Goal: Information Seeking & Learning: Learn about a topic

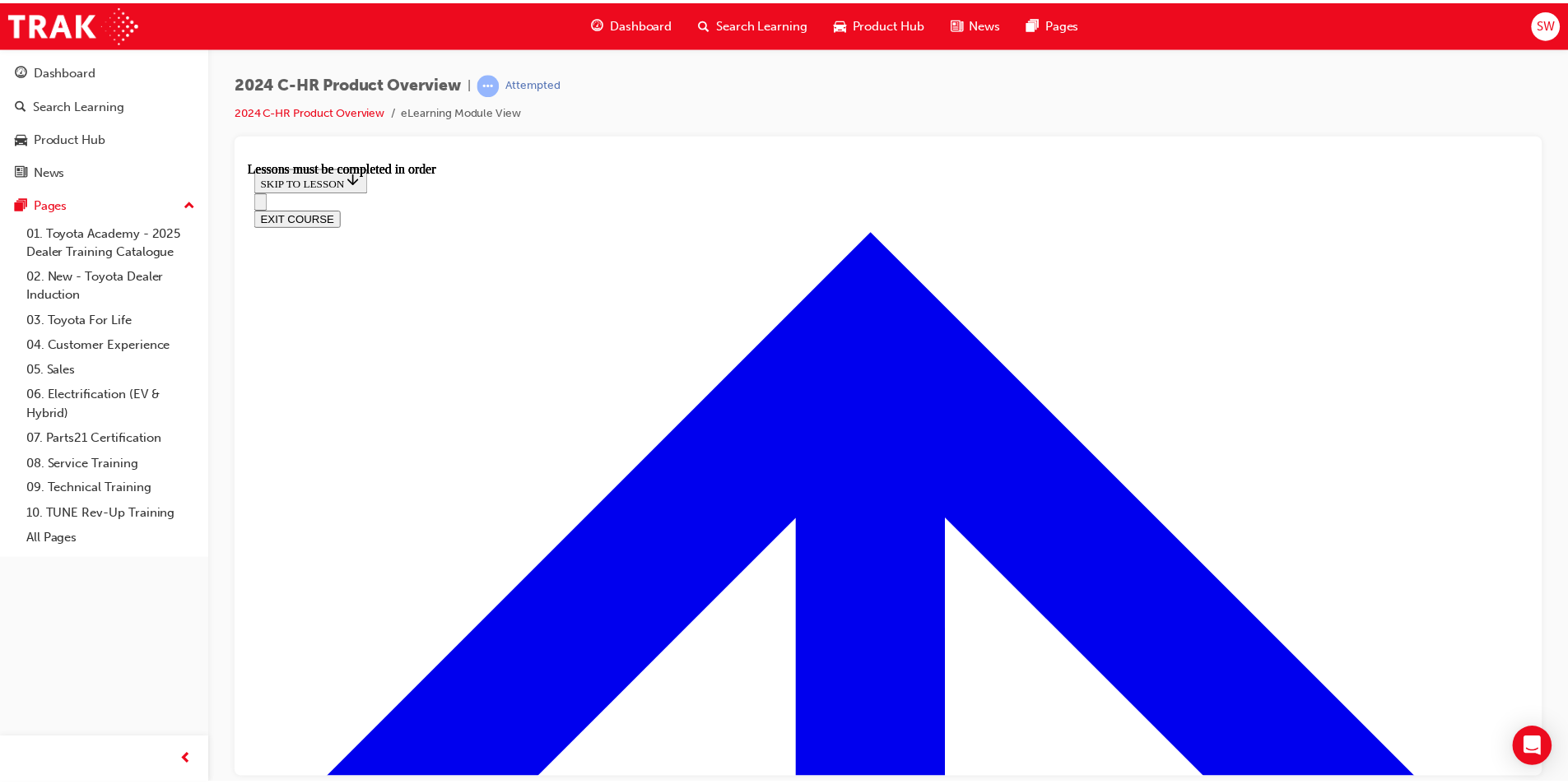
scroll to position [2795, 0]
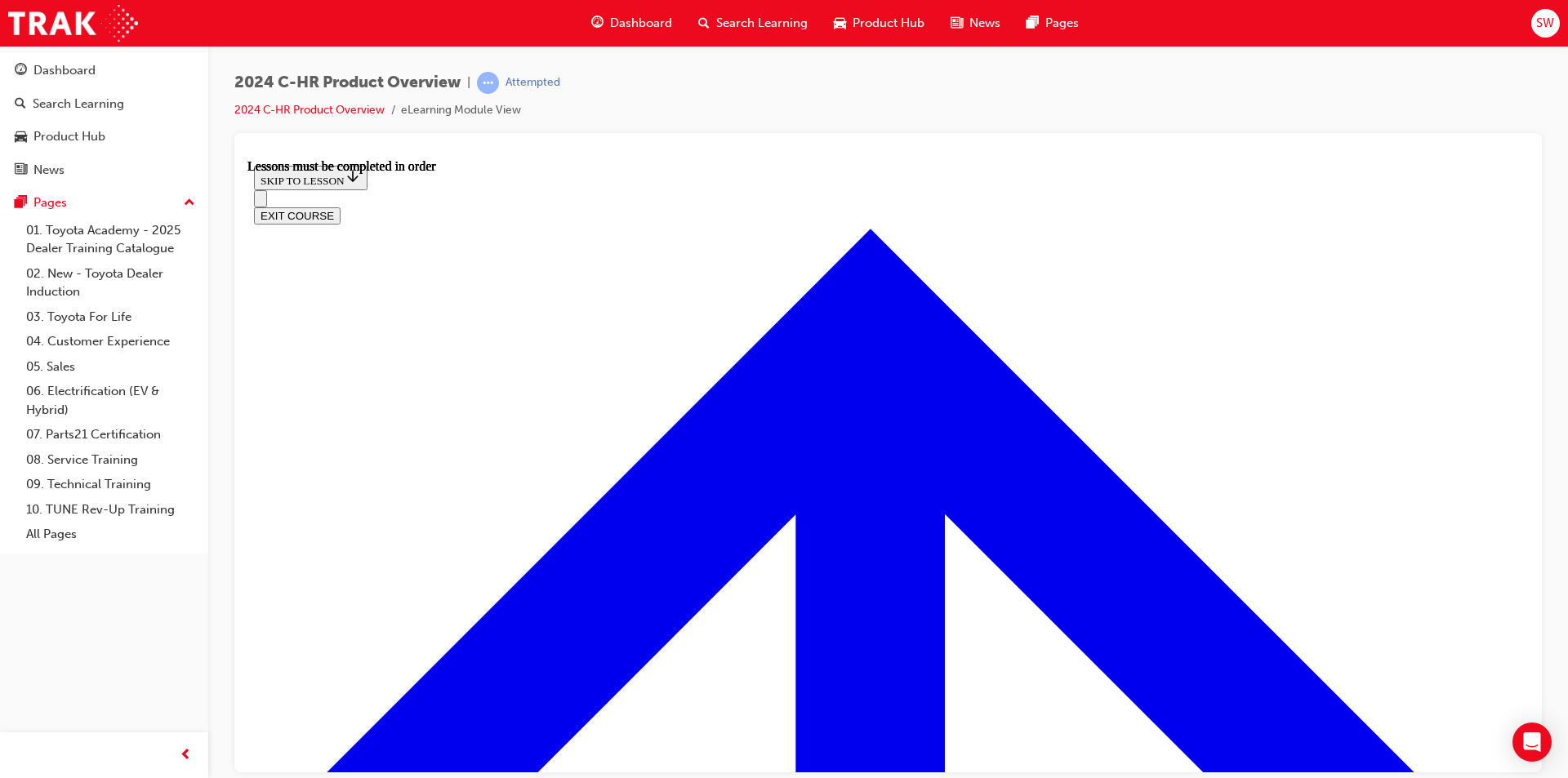
drag, startPoint x: 710, startPoint y: 591, endPoint x: 667, endPoint y: 647, distance: 70.6
click at [70, 502] on link "10. TUNE Rev-Up Training" at bounding box center [110, 510] width 182 height 26
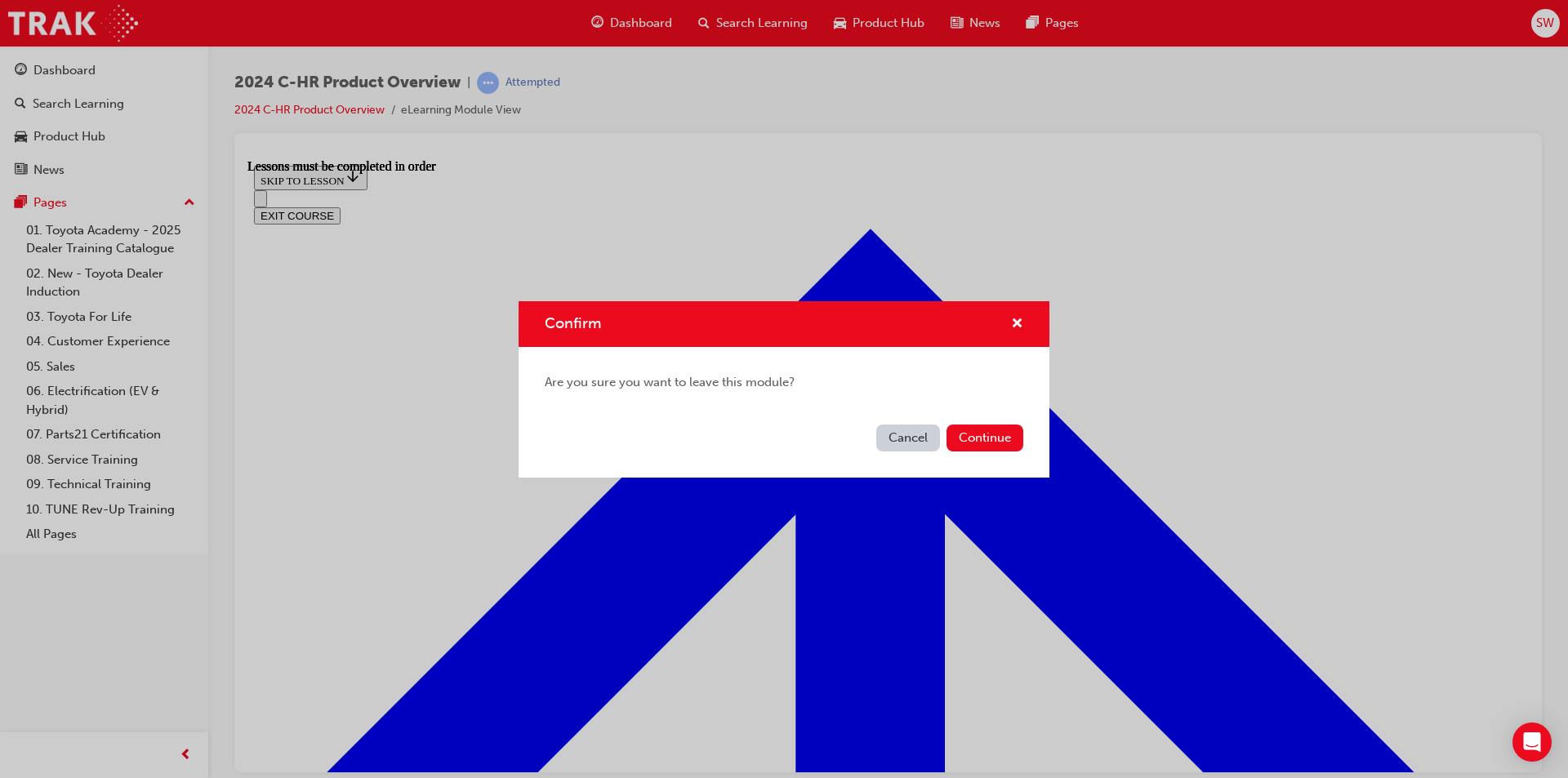
click at [994, 419] on div "Cancel Continue" at bounding box center [784, 448] width 531 height 60
drag, startPoint x: 991, startPoint y: 442, endPoint x: 987, endPoint y: 455, distance: 13.6
click at [990, 455] on div "Cancel Continue" at bounding box center [784, 448] width 531 height 60
click at [993, 434] on button "Continue" at bounding box center [984, 437] width 77 height 27
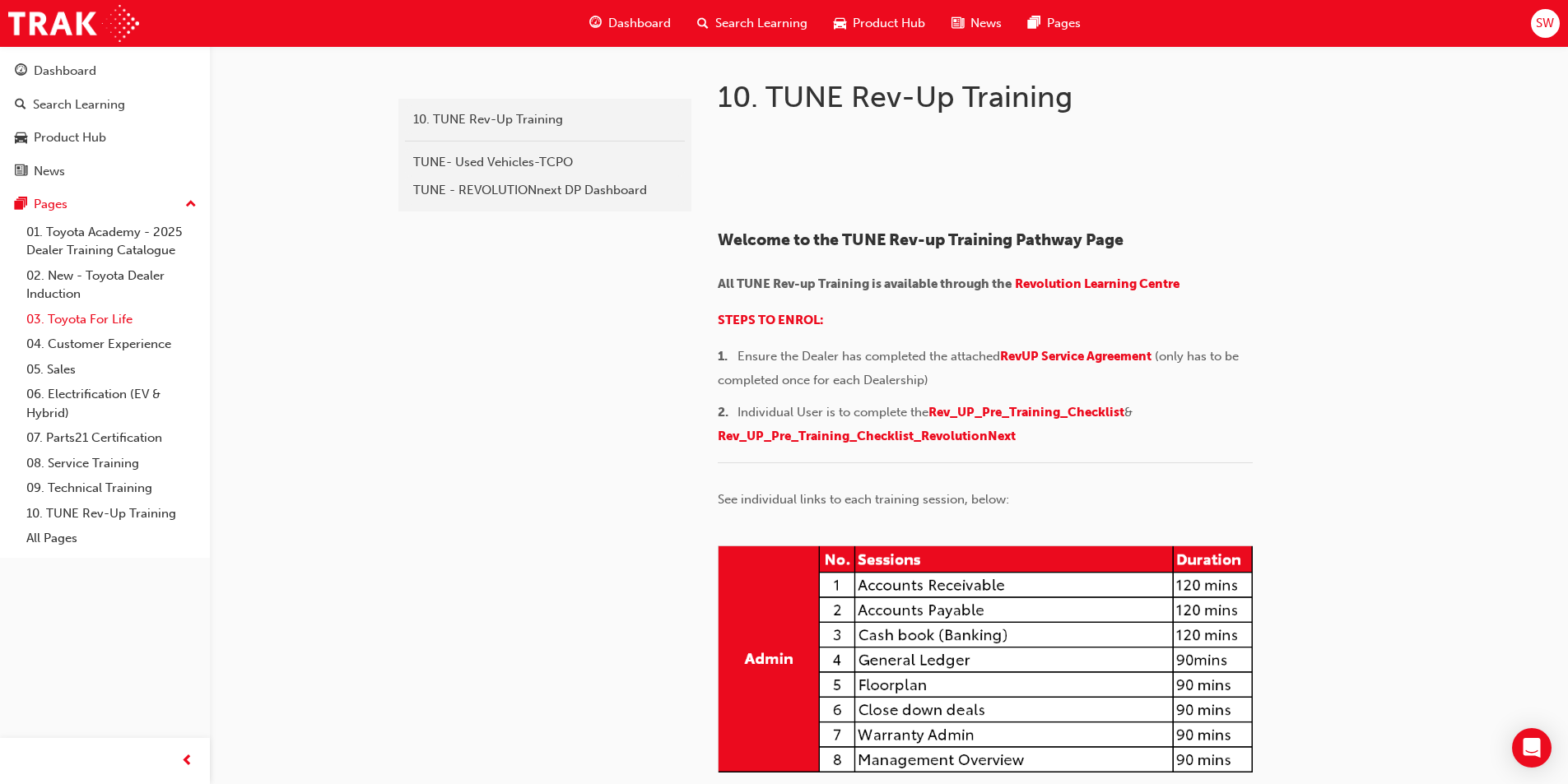
click at [106, 324] on link "03. Toyota For Life" at bounding box center [111, 319] width 184 height 26
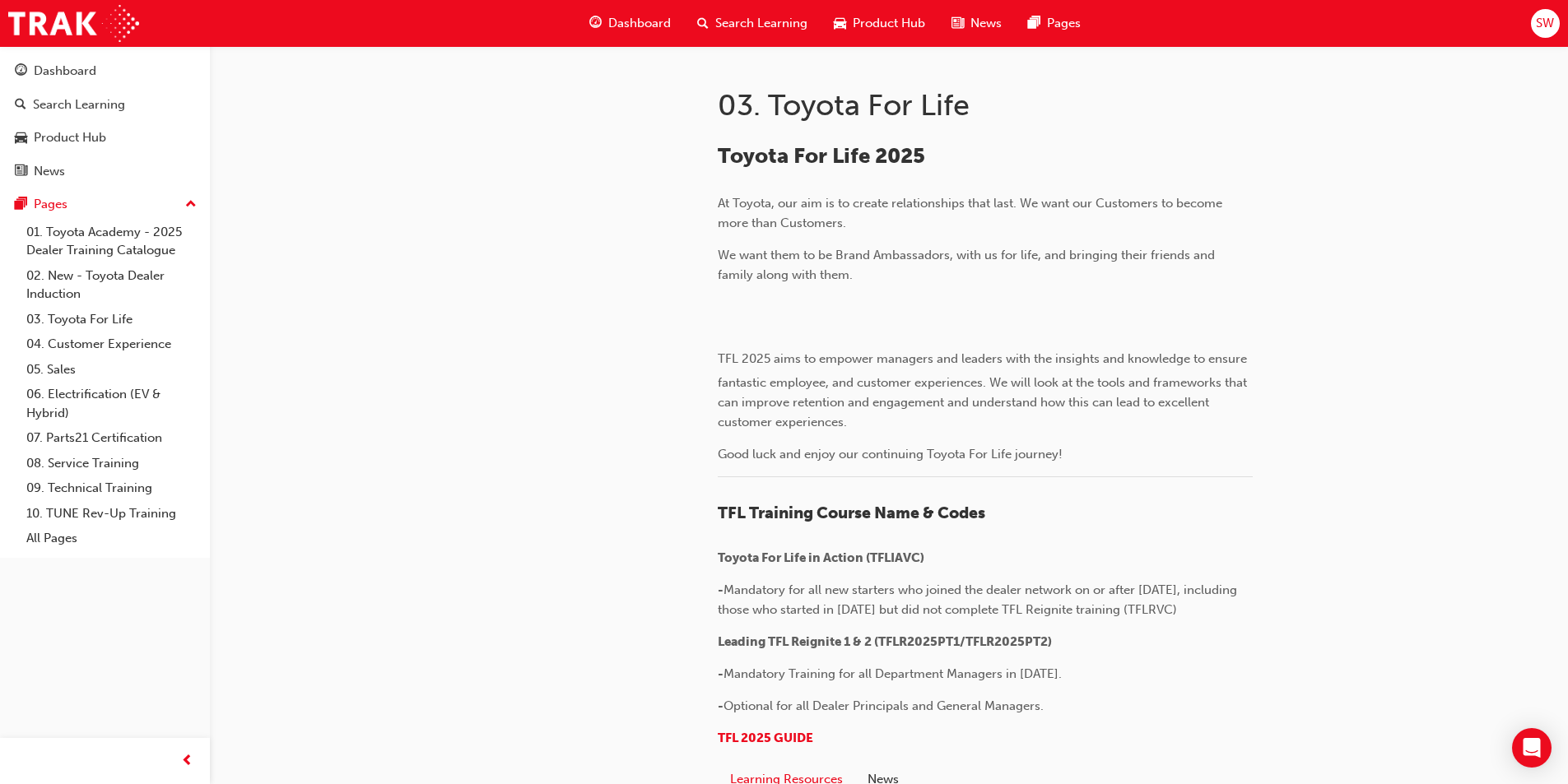
scroll to position [82, 0]
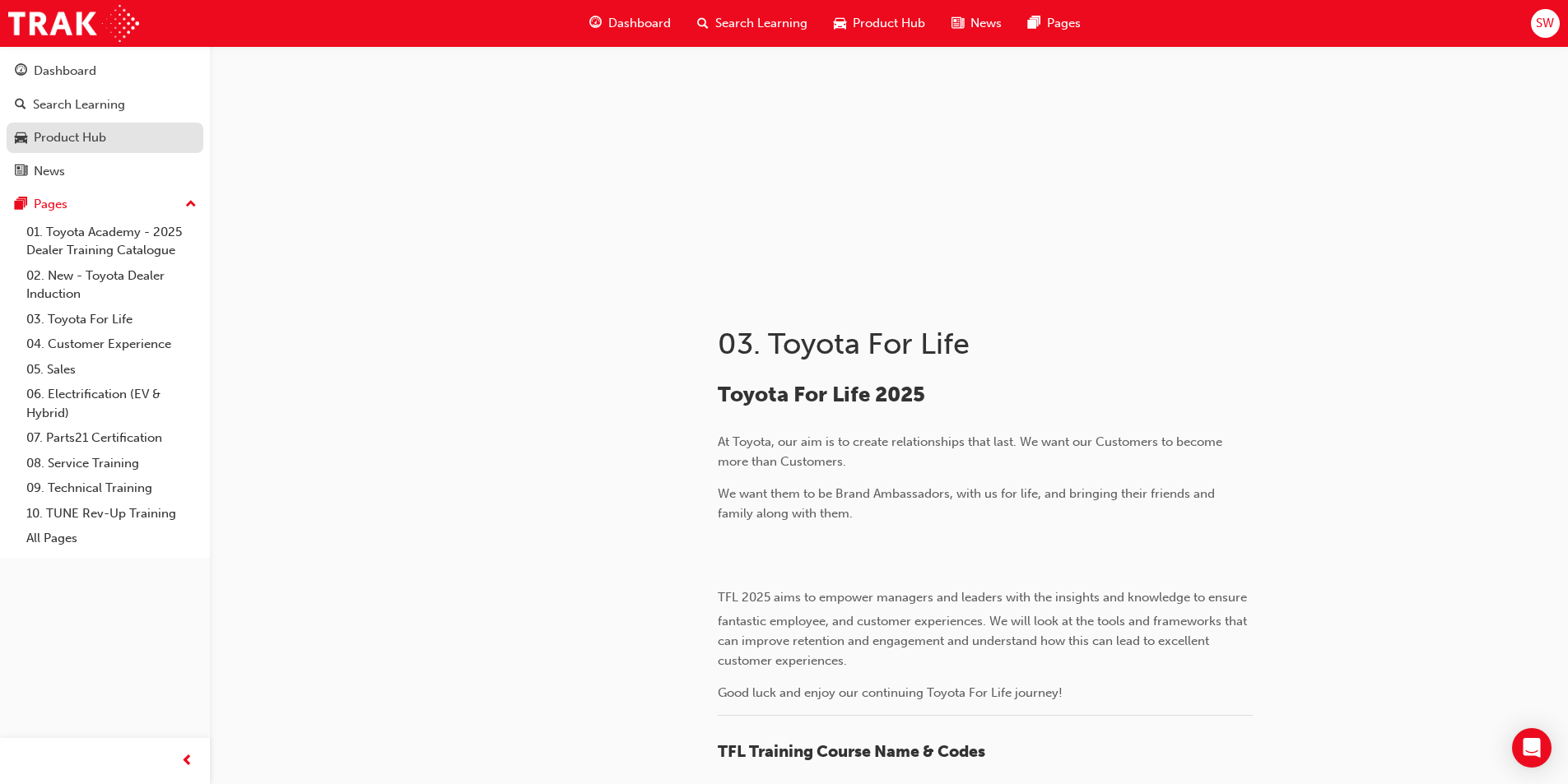
click at [47, 142] on div "Product Hub" at bounding box center [70, 137] width 73 height 19
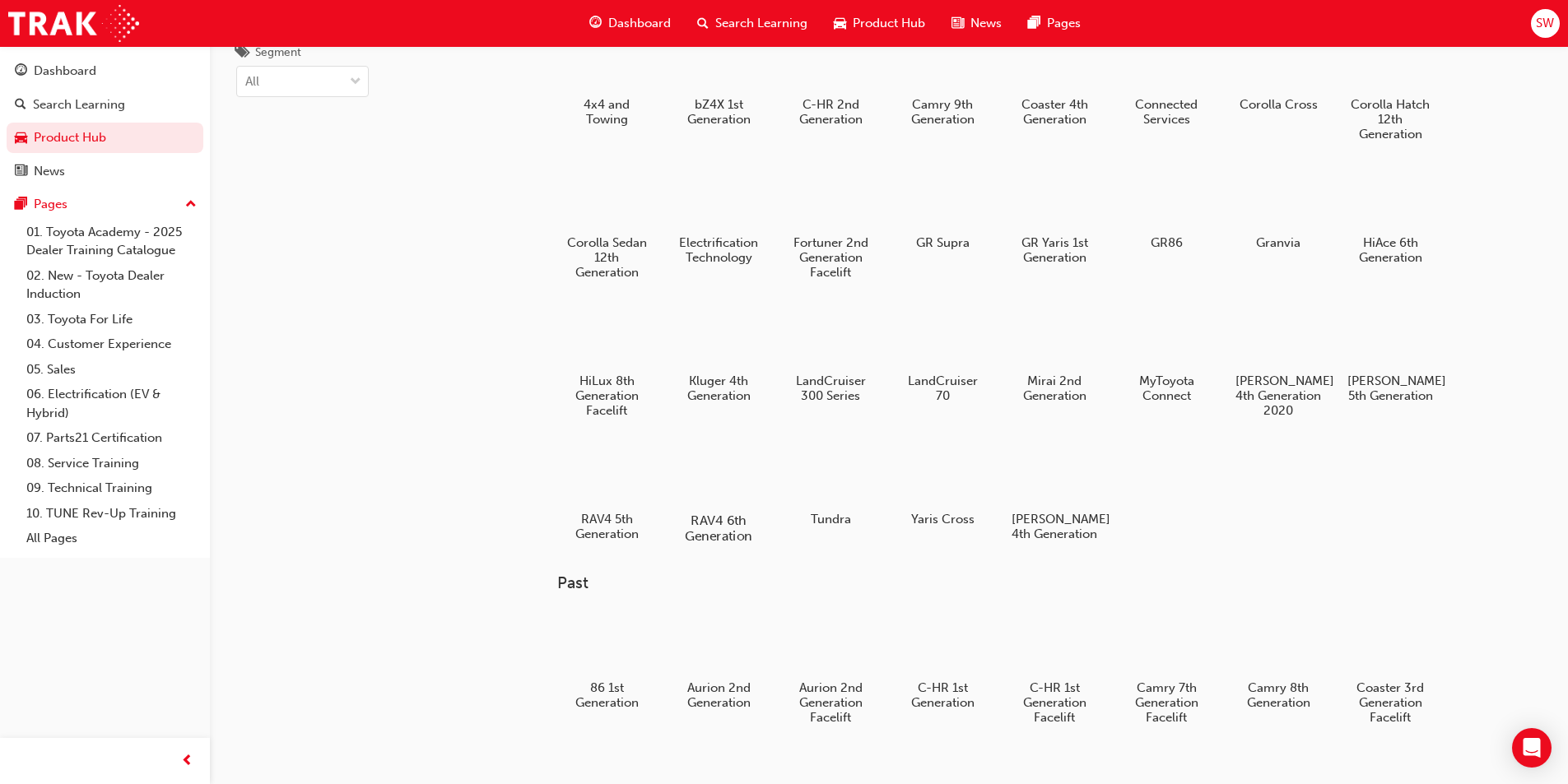
click at [710, 483] on div at bounding box center [718, 473] width 91 height 66
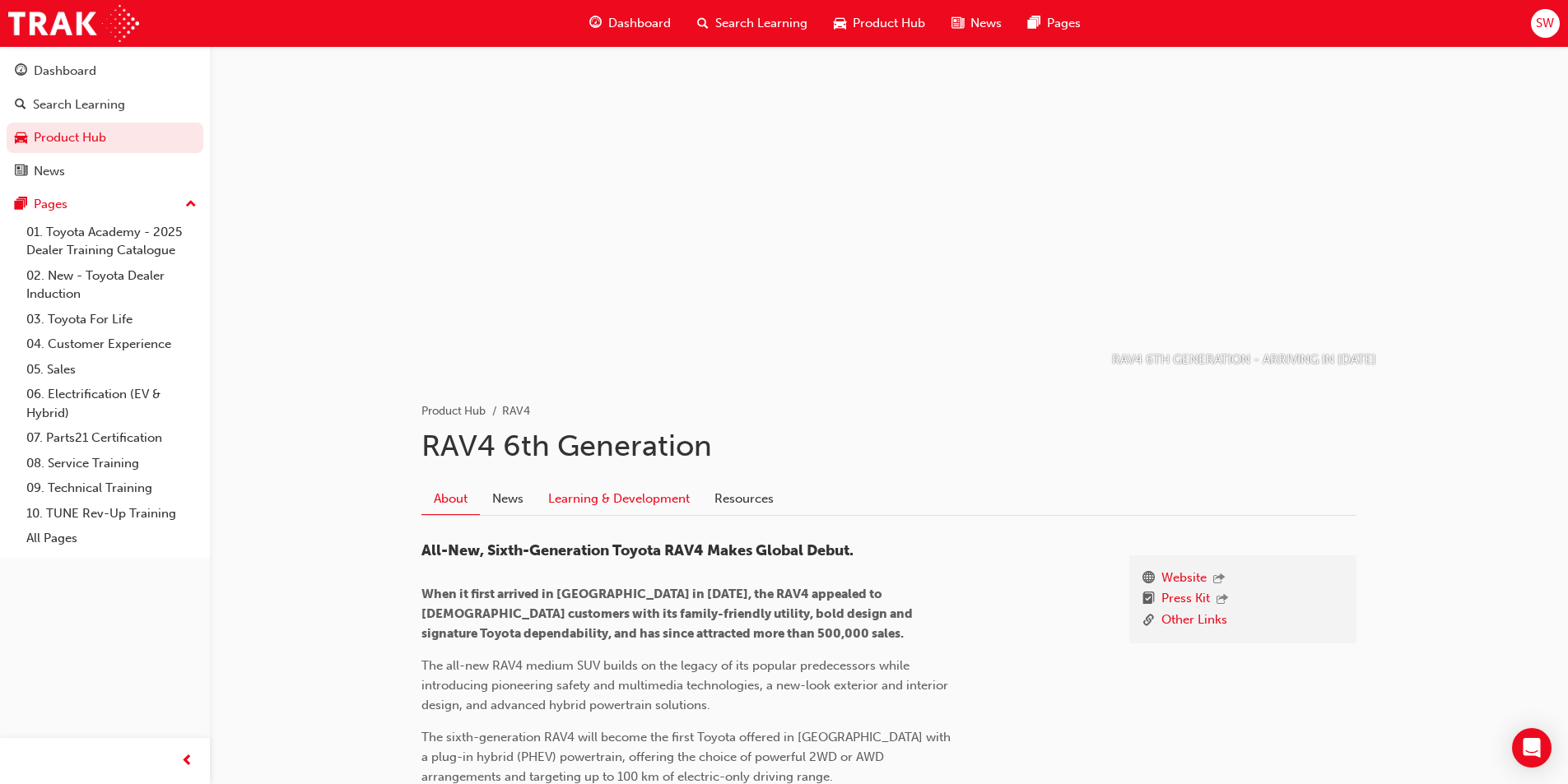
click at [676, 487] on link "Learning & Development" at bounding box center [619, 498] width 166 height 31
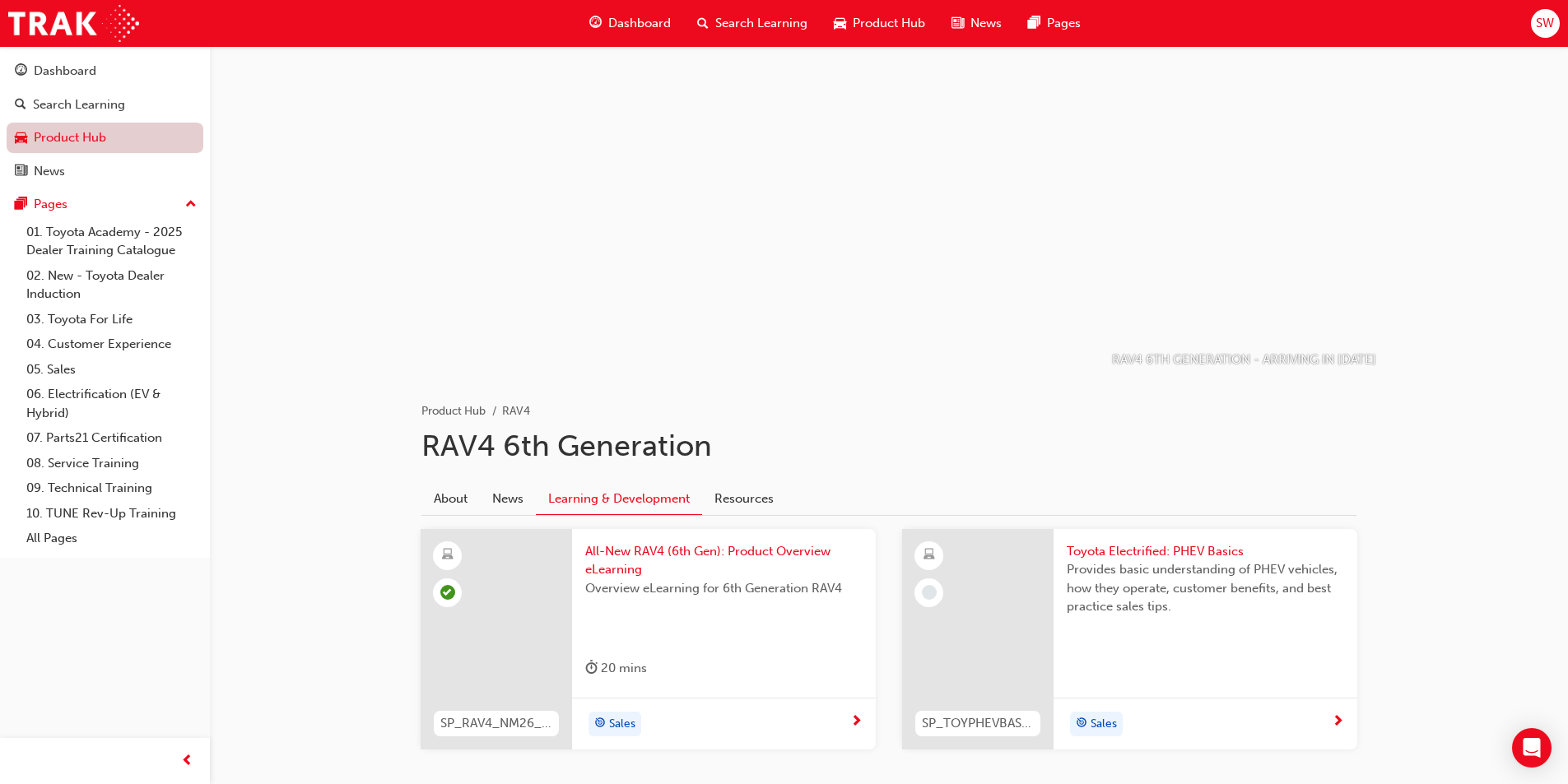
click at [91, 130] on link "Product Hub" at bounding box center [105, 137] width 197 height 30
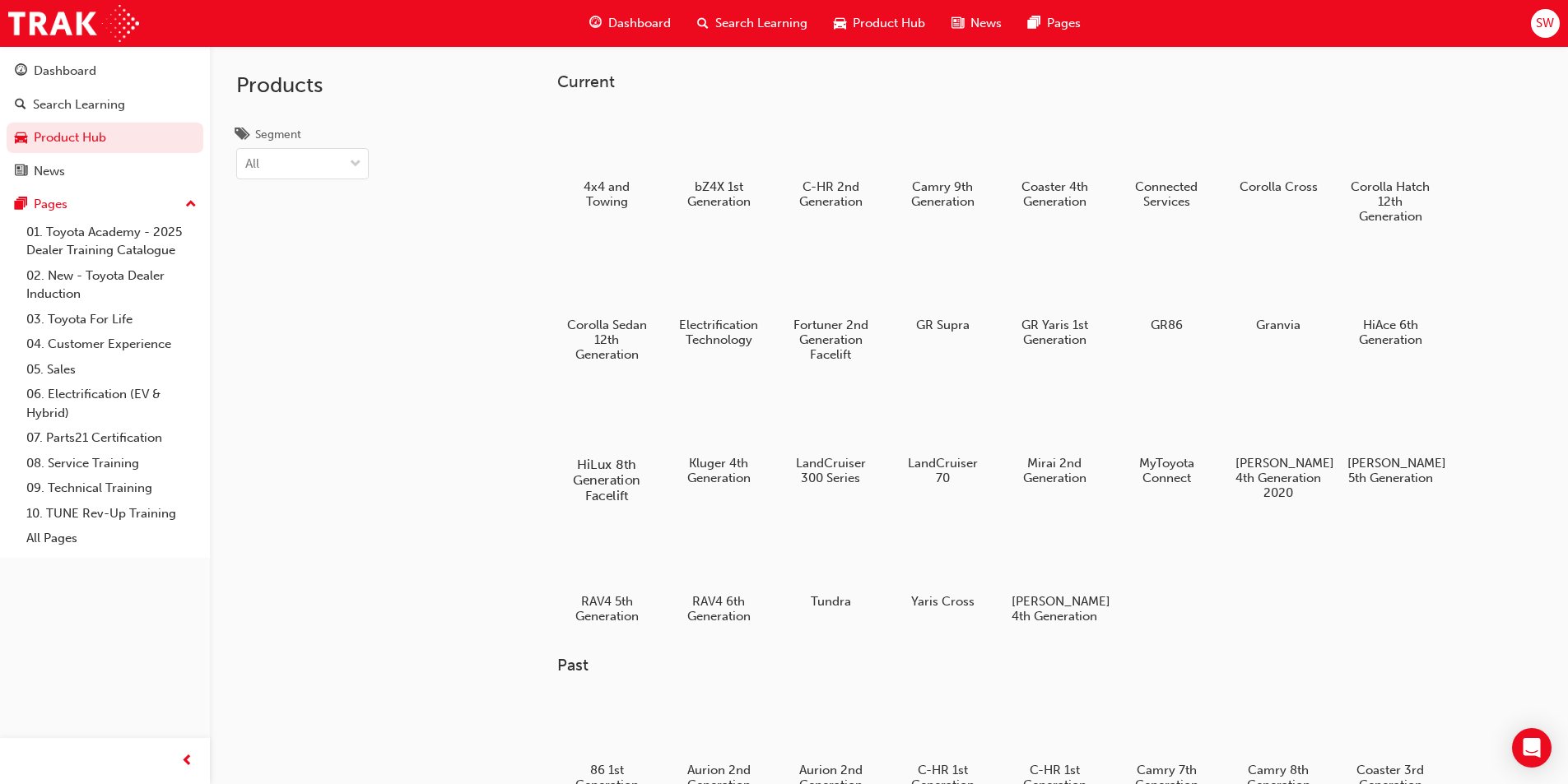
click at [616, 402] on div at bounding box center [606, 417] width 91 height 66
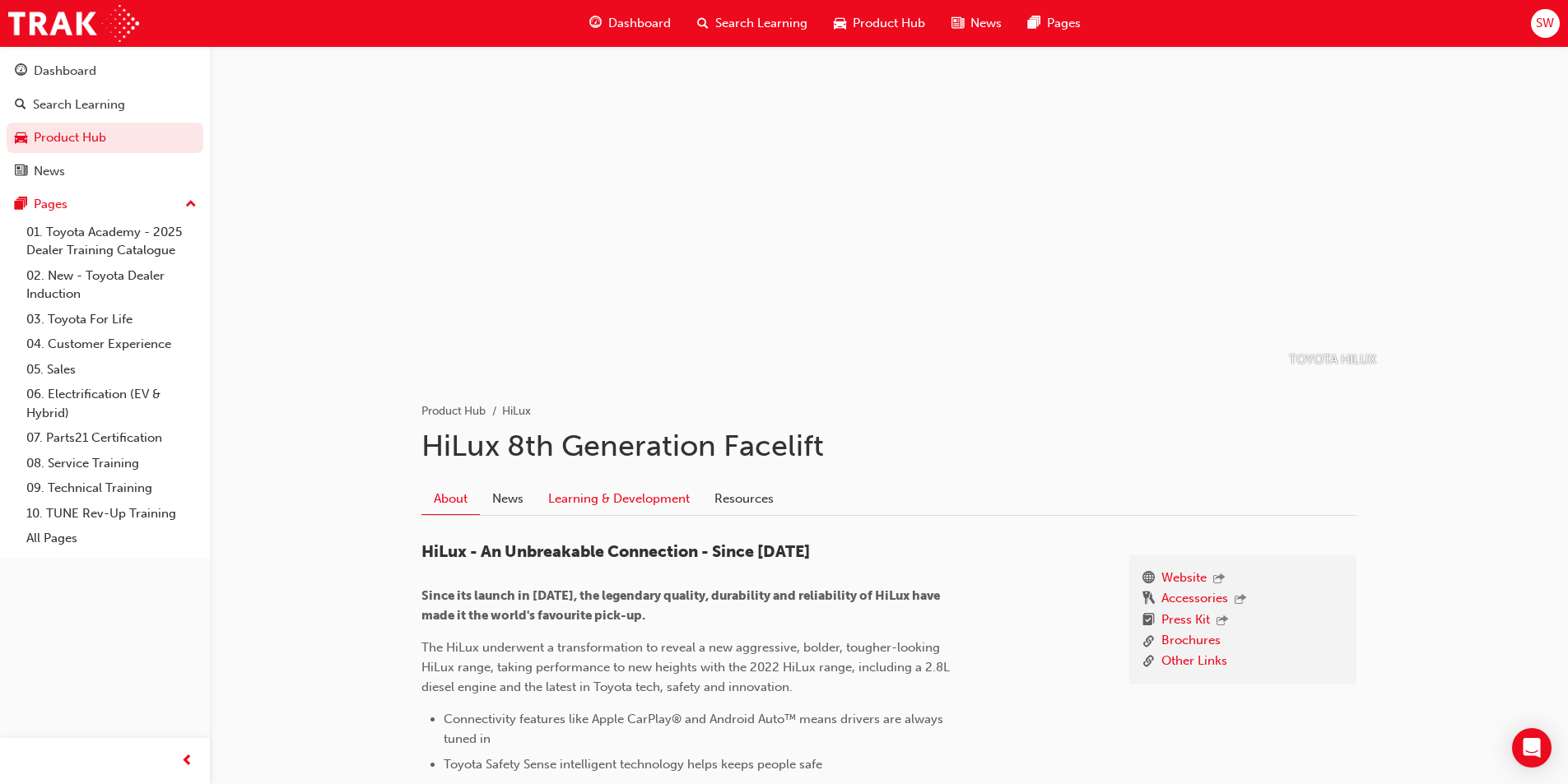
click at [594, 491] on link "Learning & Development" at bounding box center [619, 498] width 166 height 31
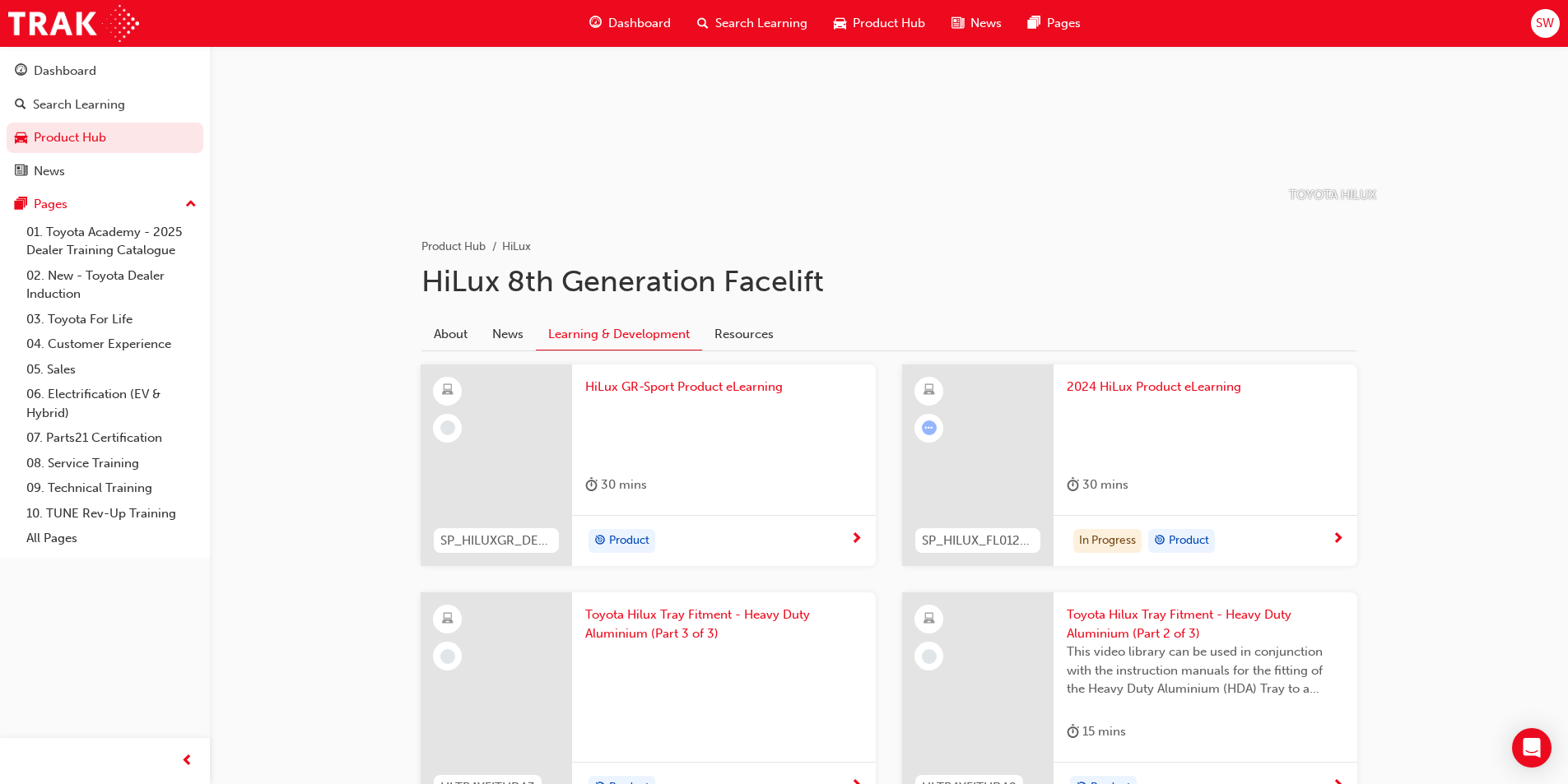
scroll to position [247, 0]
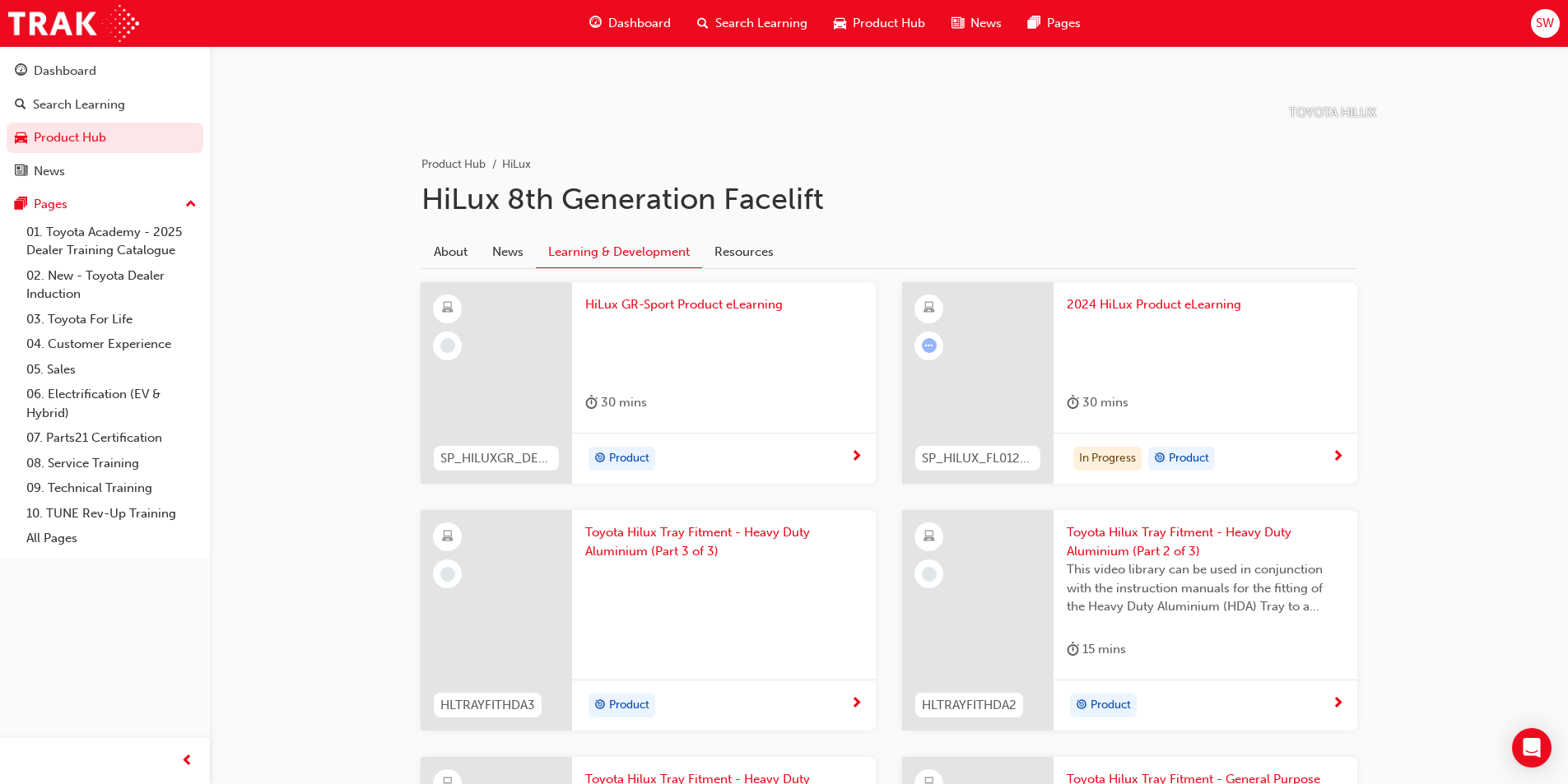
click at [702, 455] on div "Product" at bounding box center [718, 459] width 265 height 25
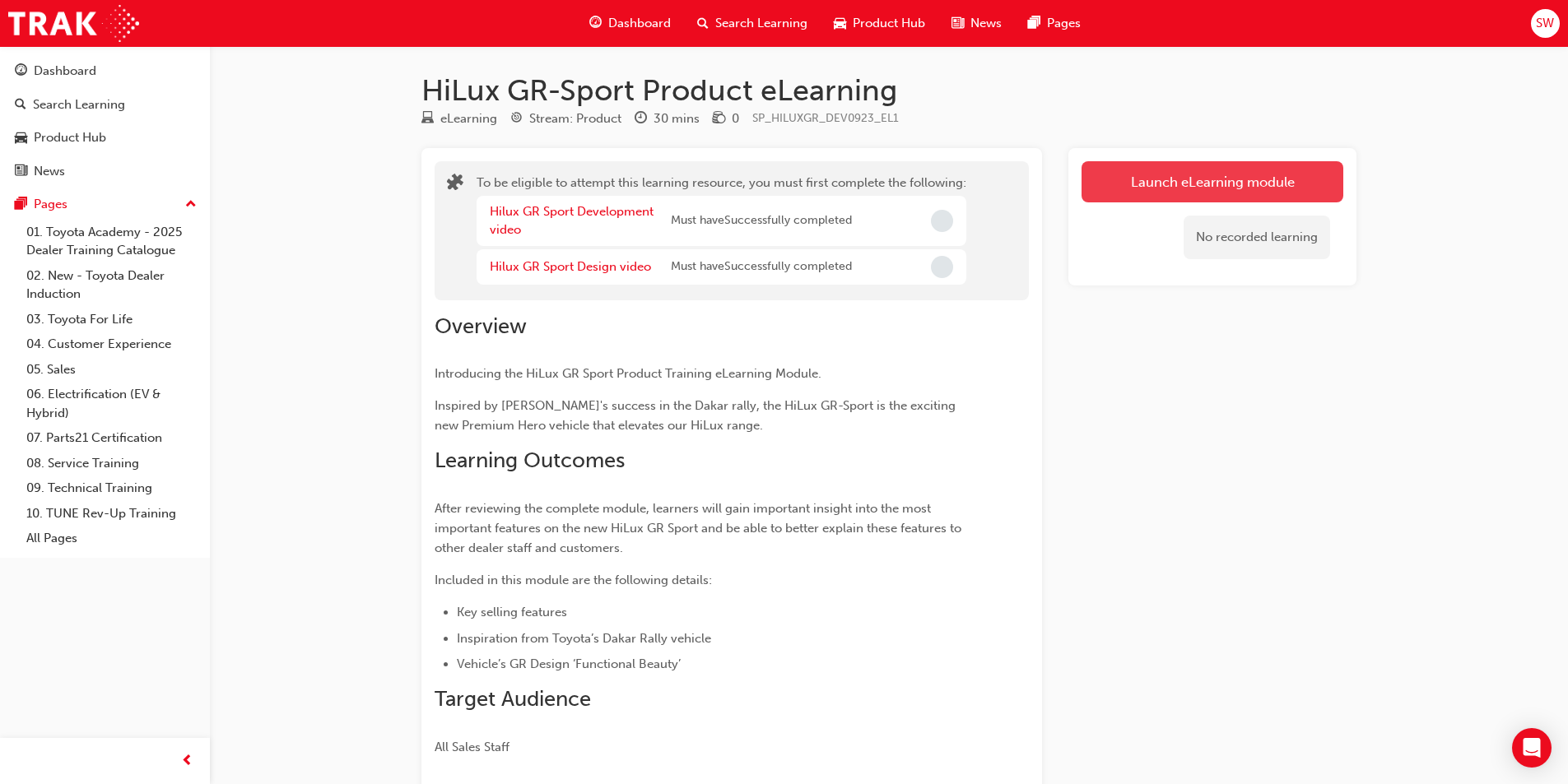
click at [1249, 174] on button "Launch eLearning module" at bounding box center [1212, 182] width 262 height 41
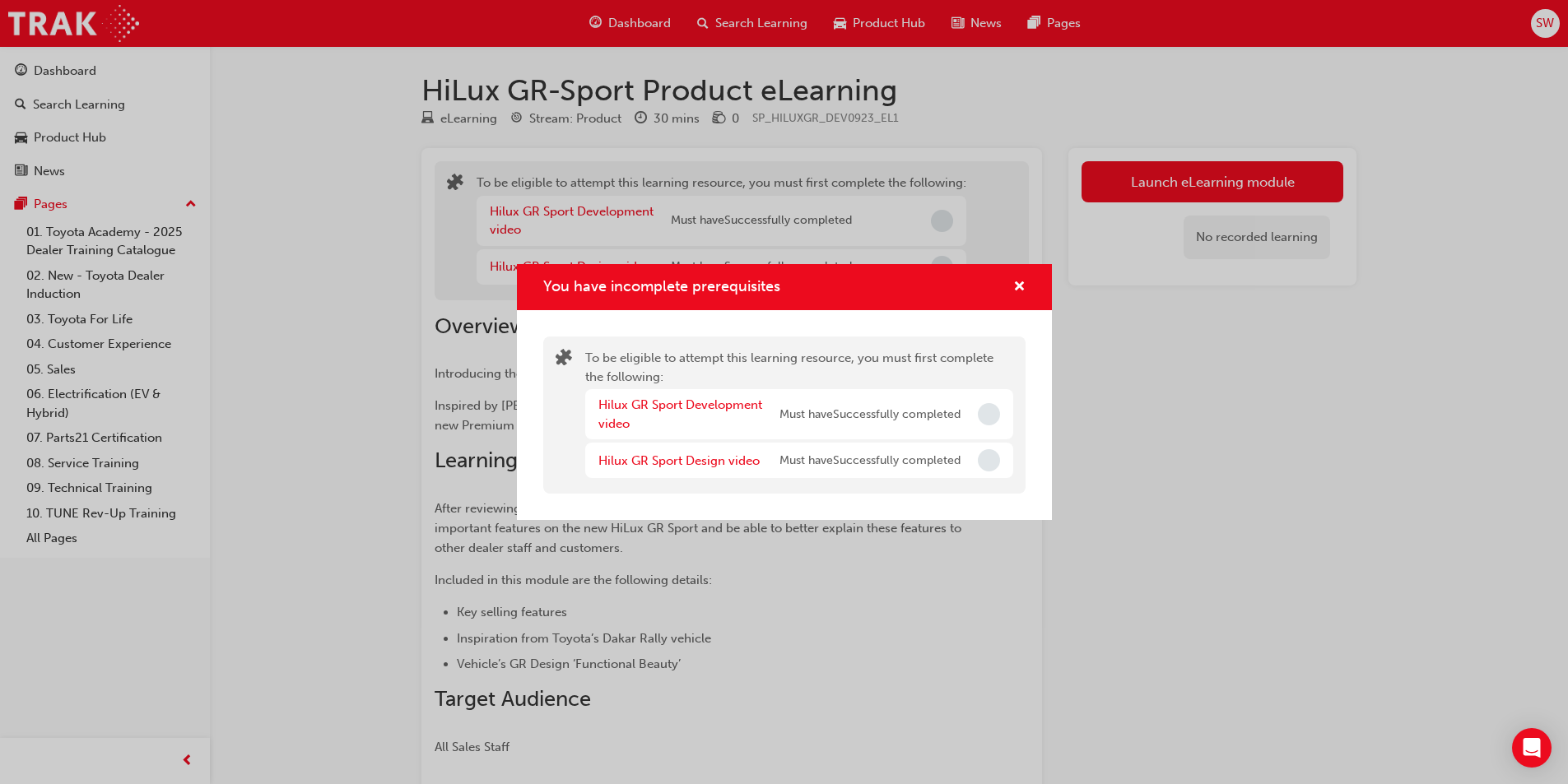
click at [875, 404] on div "Hilux GR Sport Development video Must have Successfully completed" at bounding box center [779, 414] width 362 height 37
click at [870, 405] on span "Must have Successfully completed" at bounding box center [870, 414] width 181 height 19
click at [631, 403] on link "Hilux GR Sport Development video" at bounding box center [680, 414] width 164 height 34
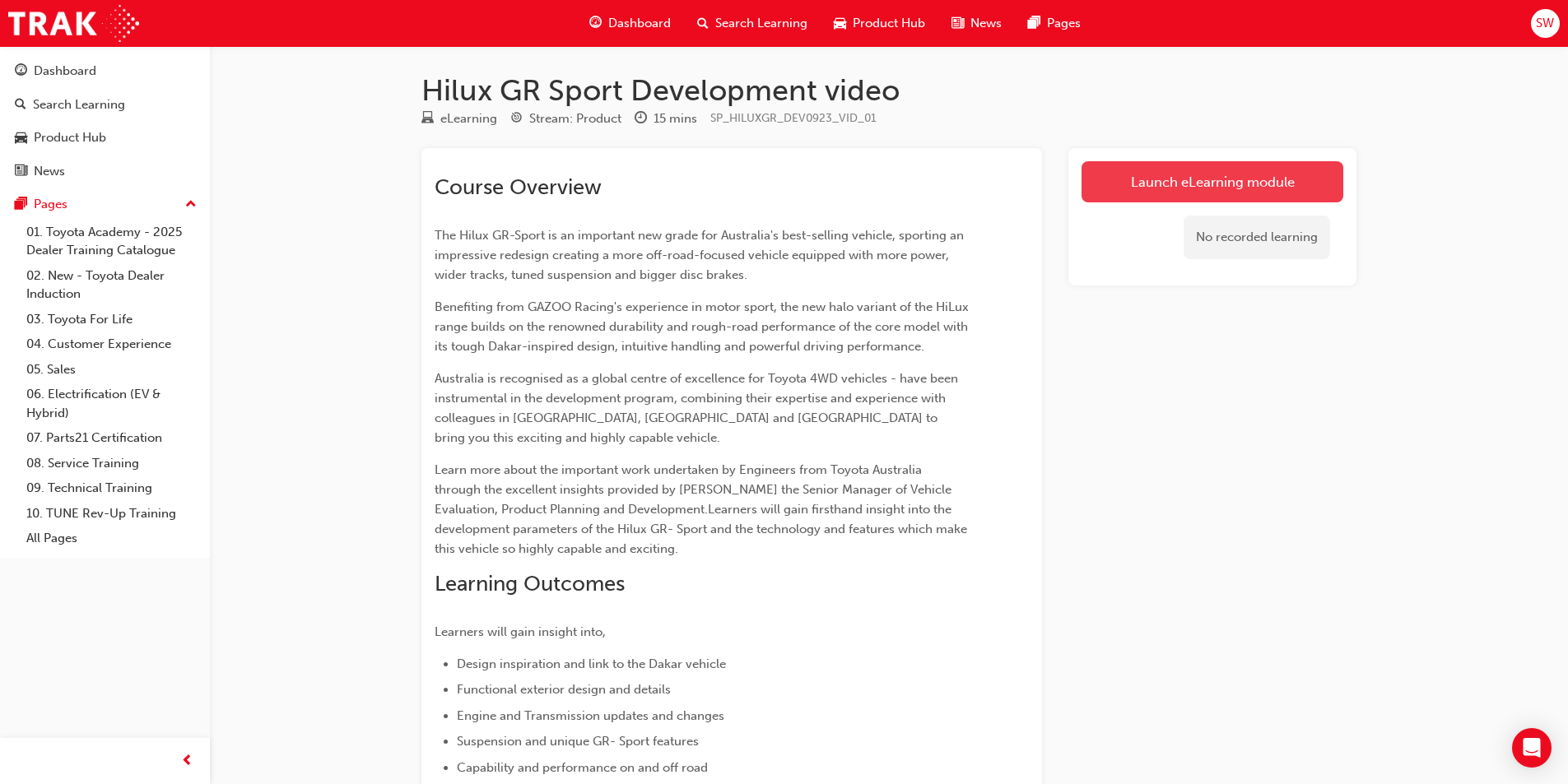
click at [1122, 187] on link "Launch eLearning module" at bounding box center [1212, 182] width 262 height 41
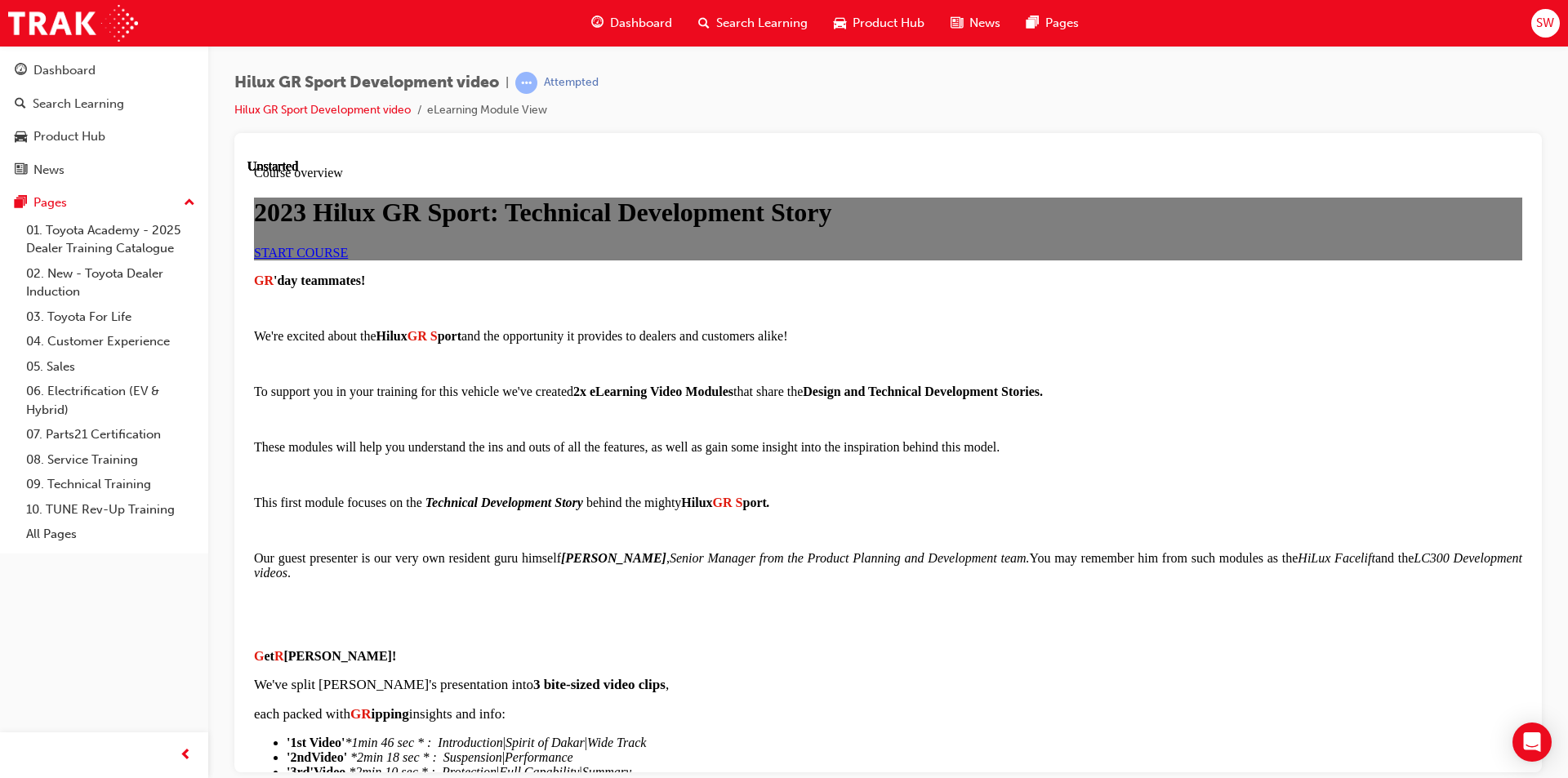
click at [348, 259] on span "START COURSE" at bounding box center [300, 252] width 94 height 14
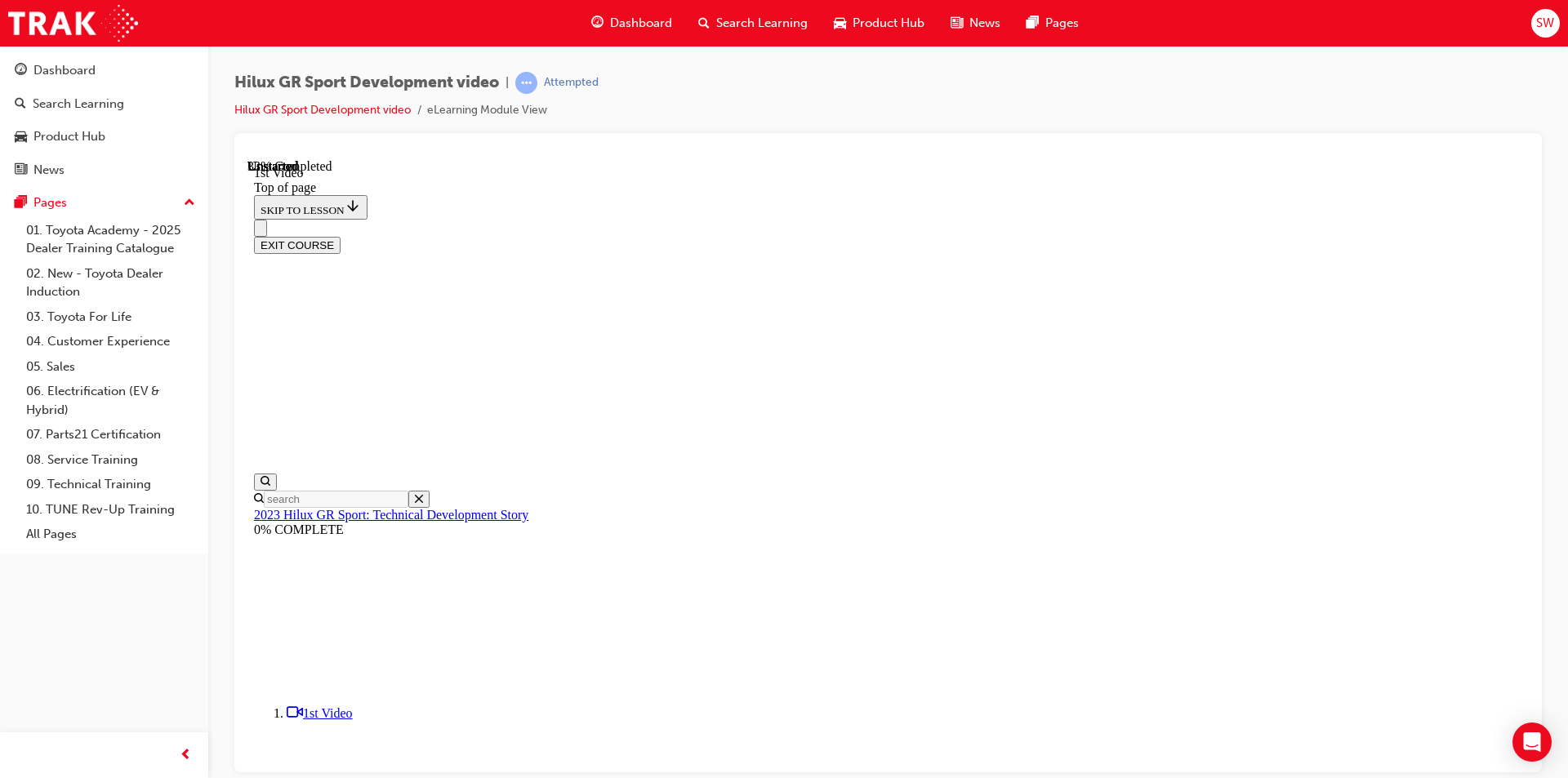
scroll to position [377, 0]
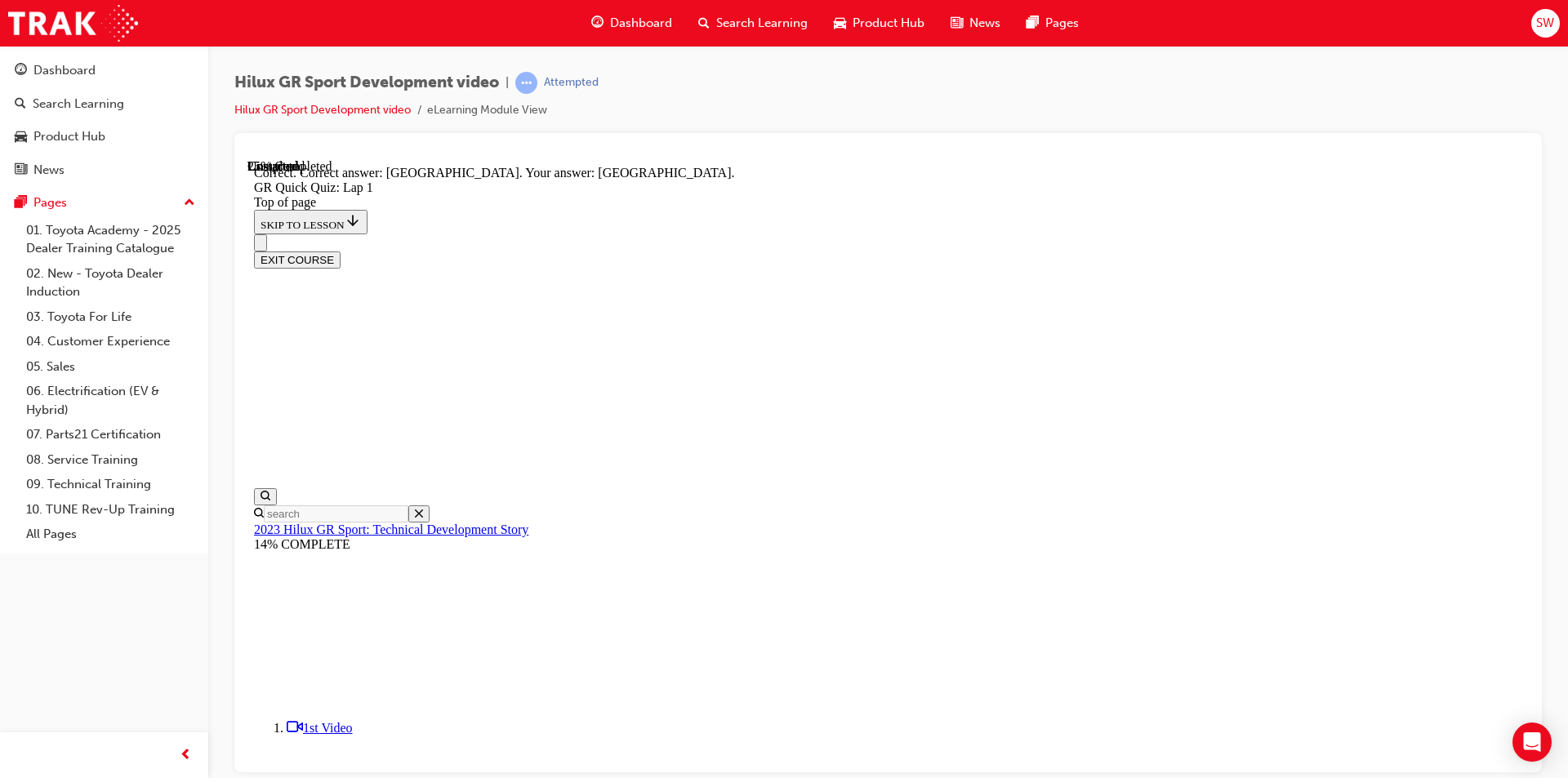
scroll to position [291, 0]
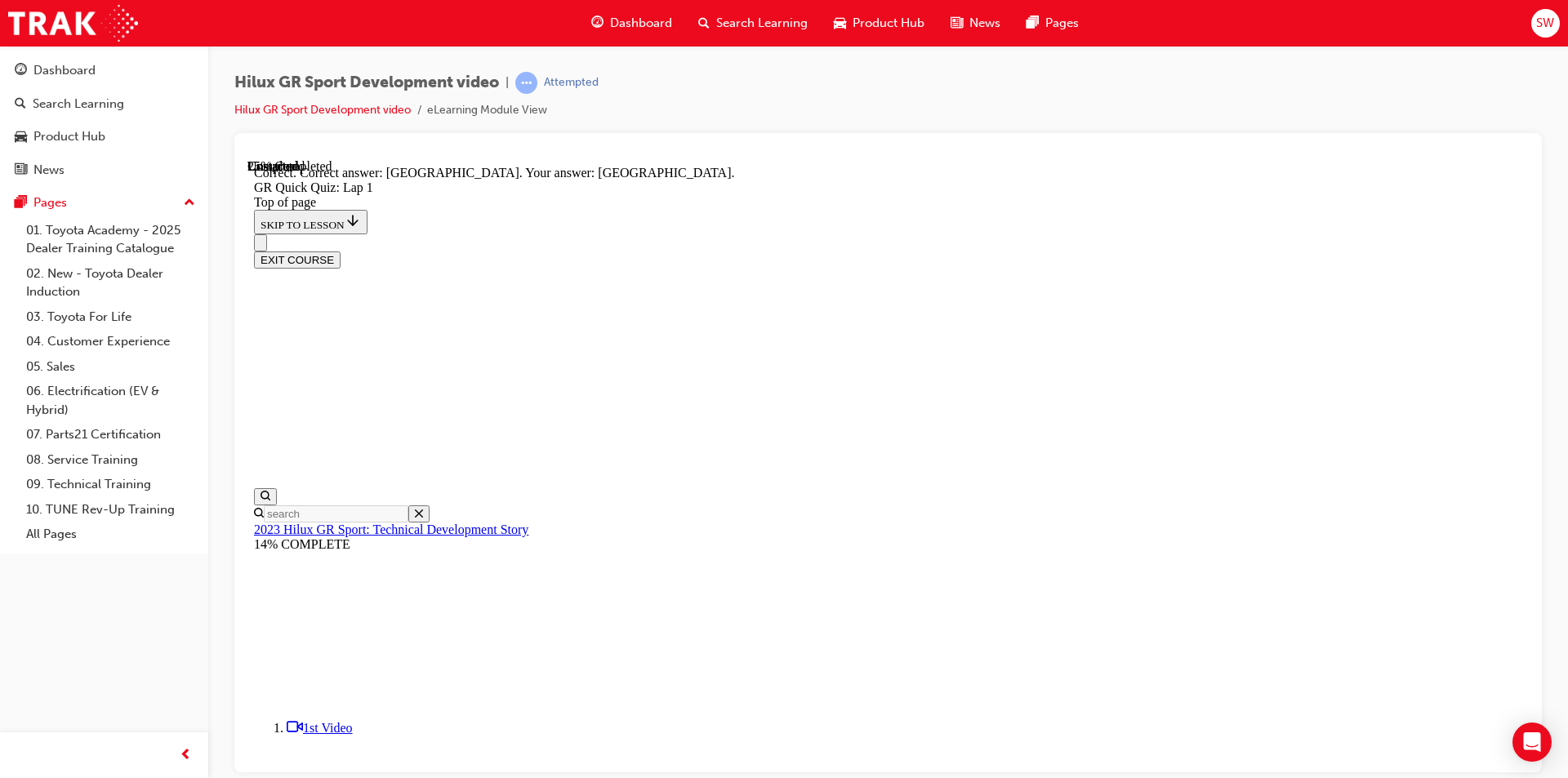
drag, startPoint x: 997, startPoint y: 641, endPoint x: 1019, endPoint y: 695, distance: 58.3
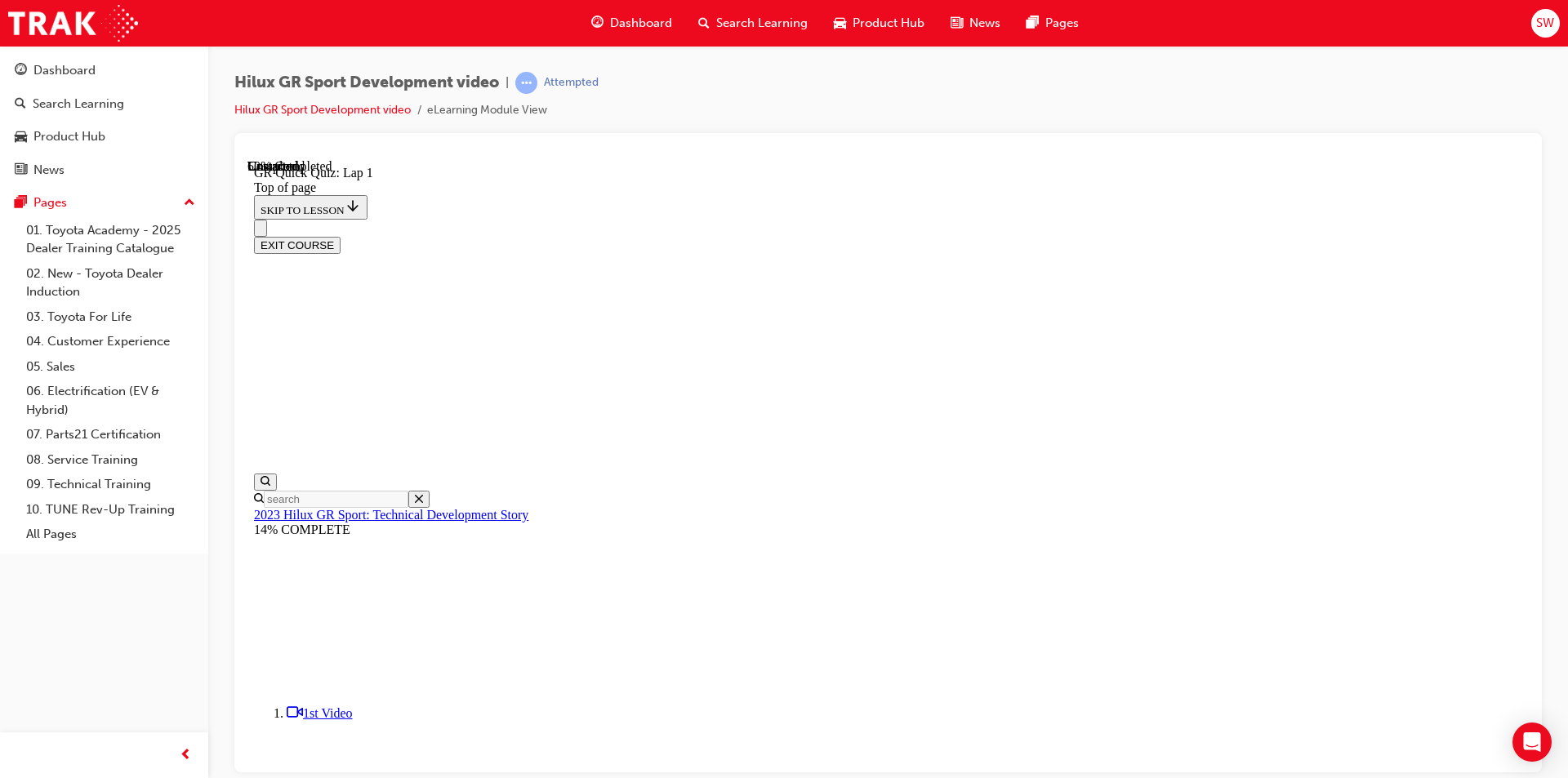
scroll to position [131, 0]
drag, startPoint x: 811, startPoint y: 539, endPoint x: 755, endPoint y: 412, distance: 138.8
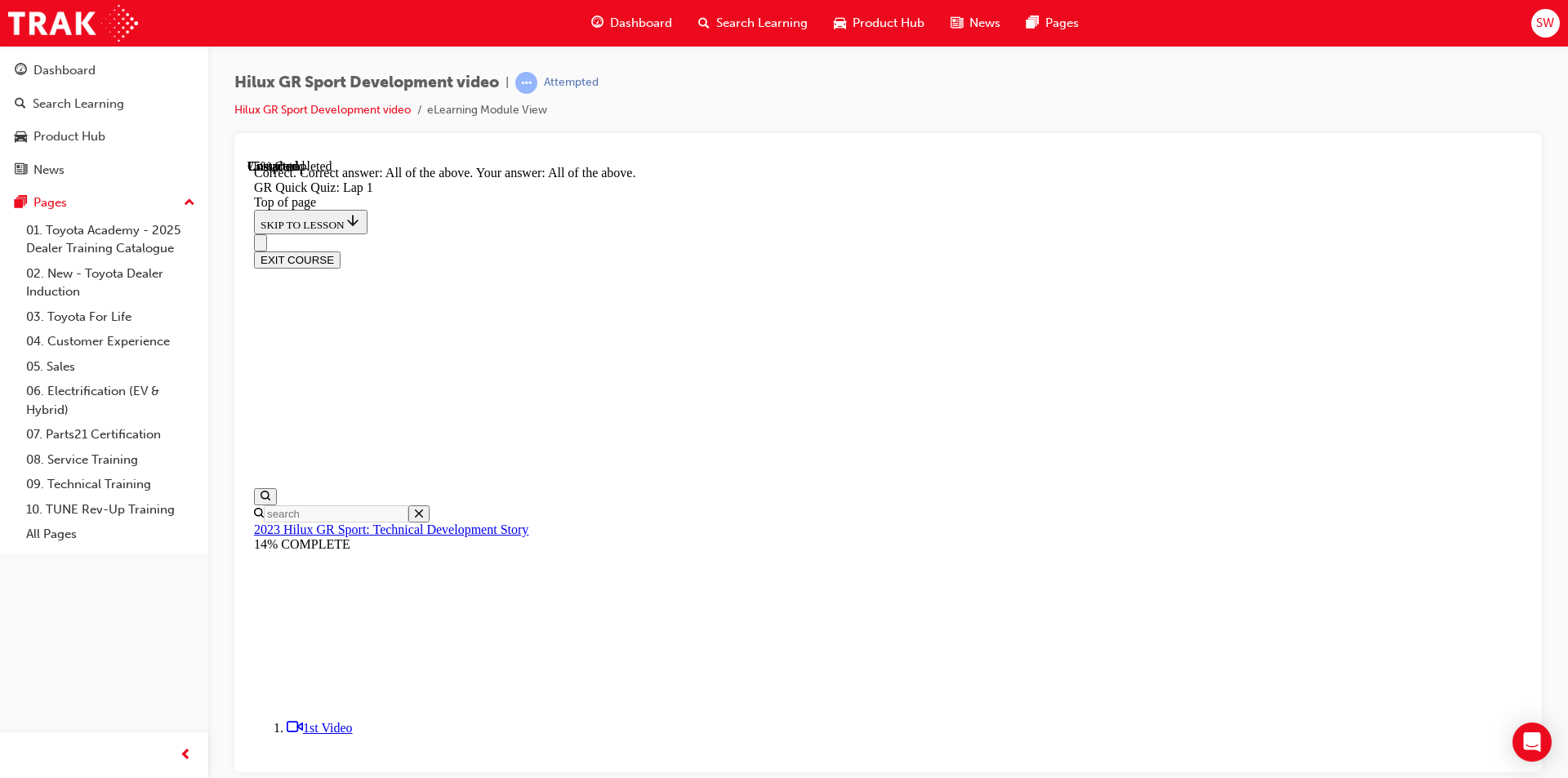
scroll to position [247, 0]
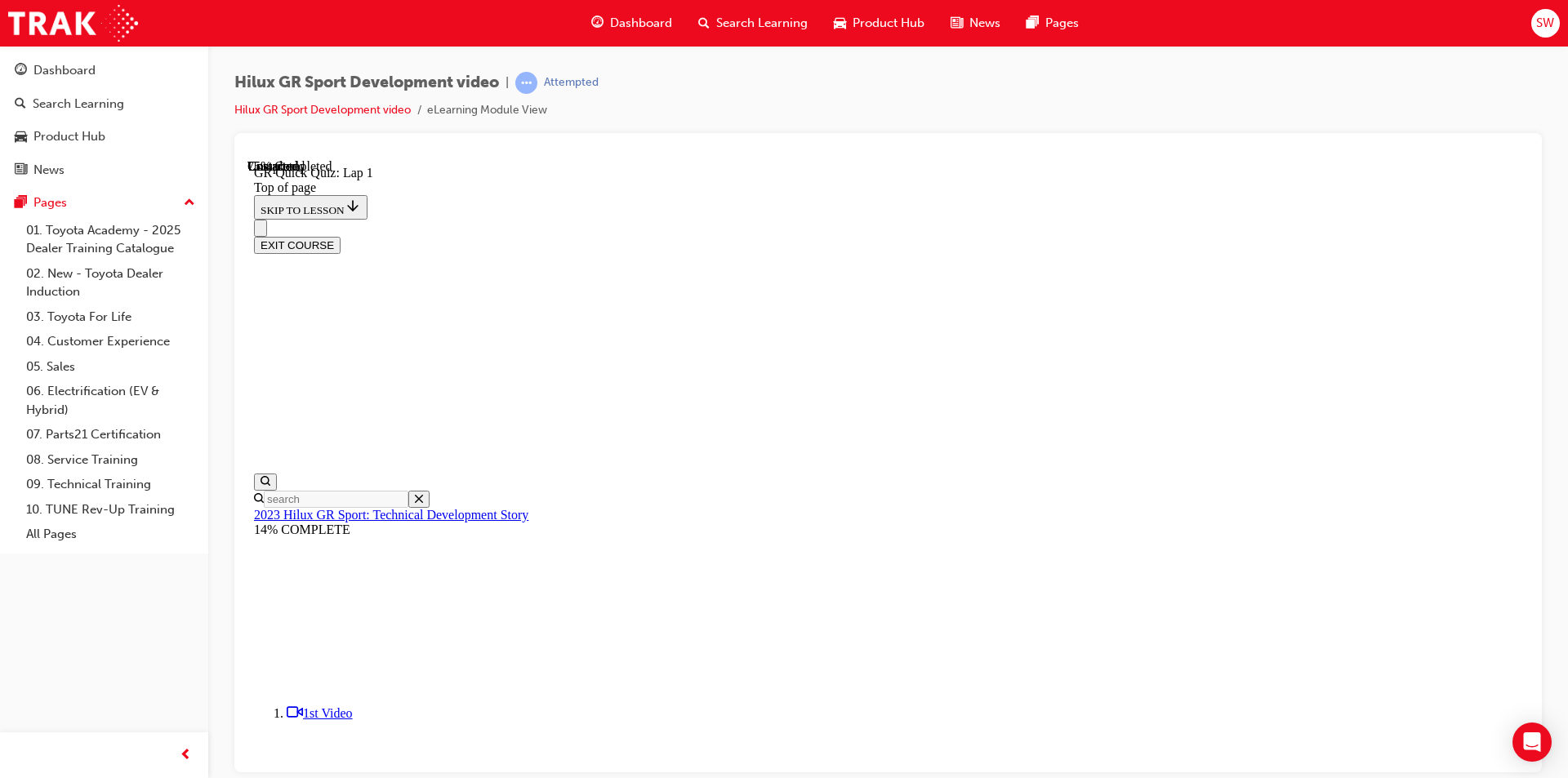
scroll to position [50, 0]
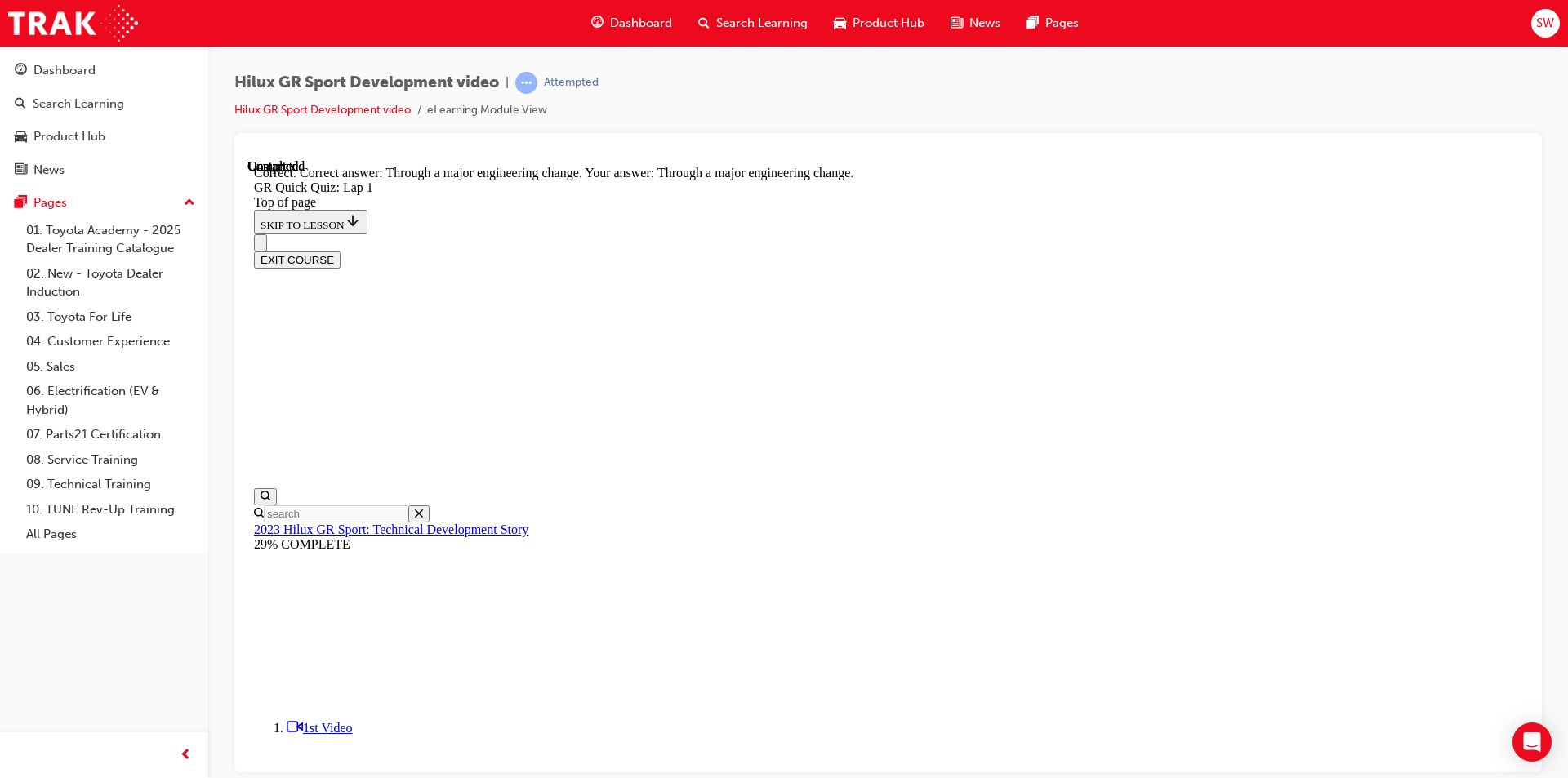
scroll to position [117, 0]
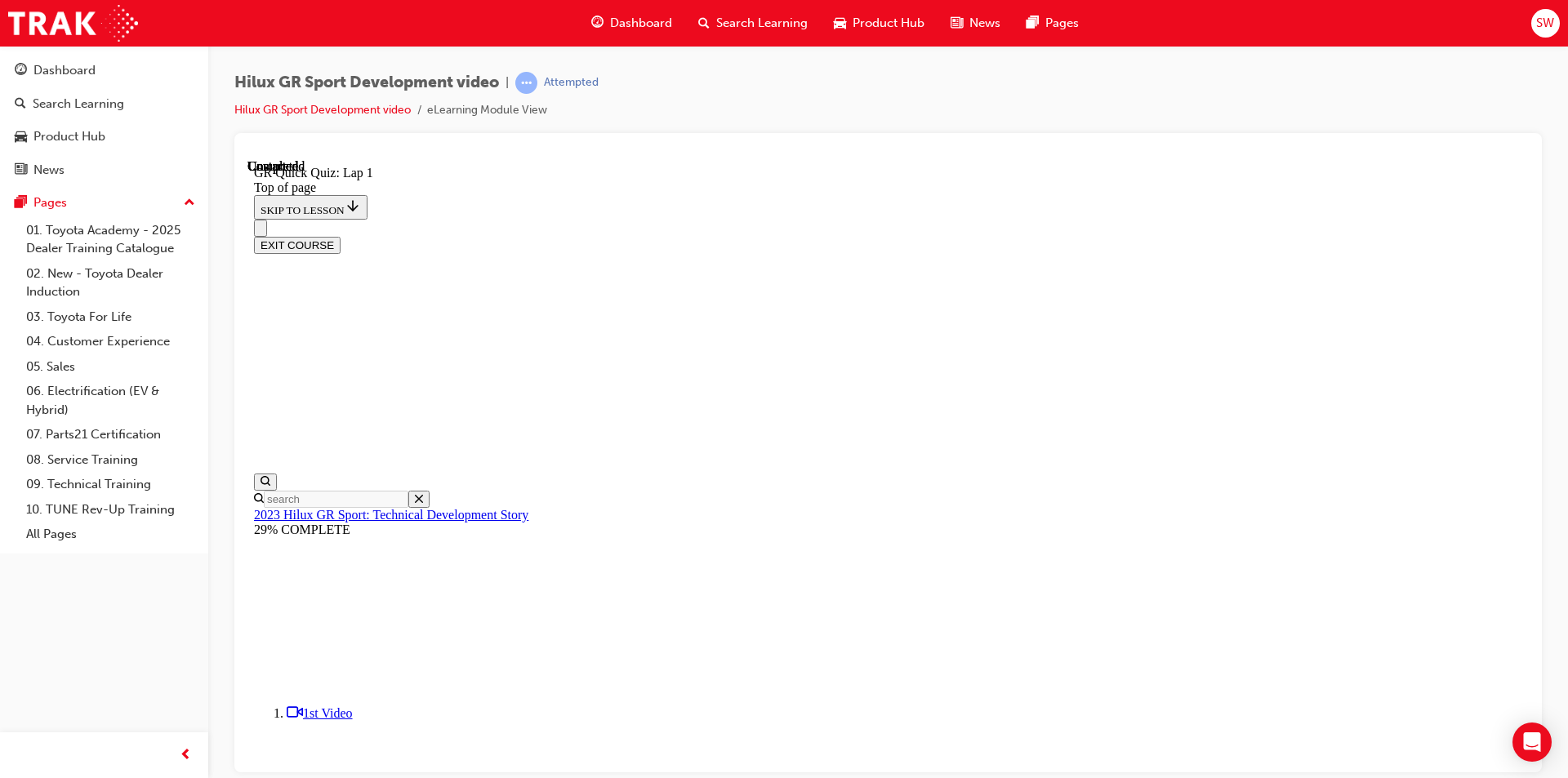
scroll to position [200, 0]
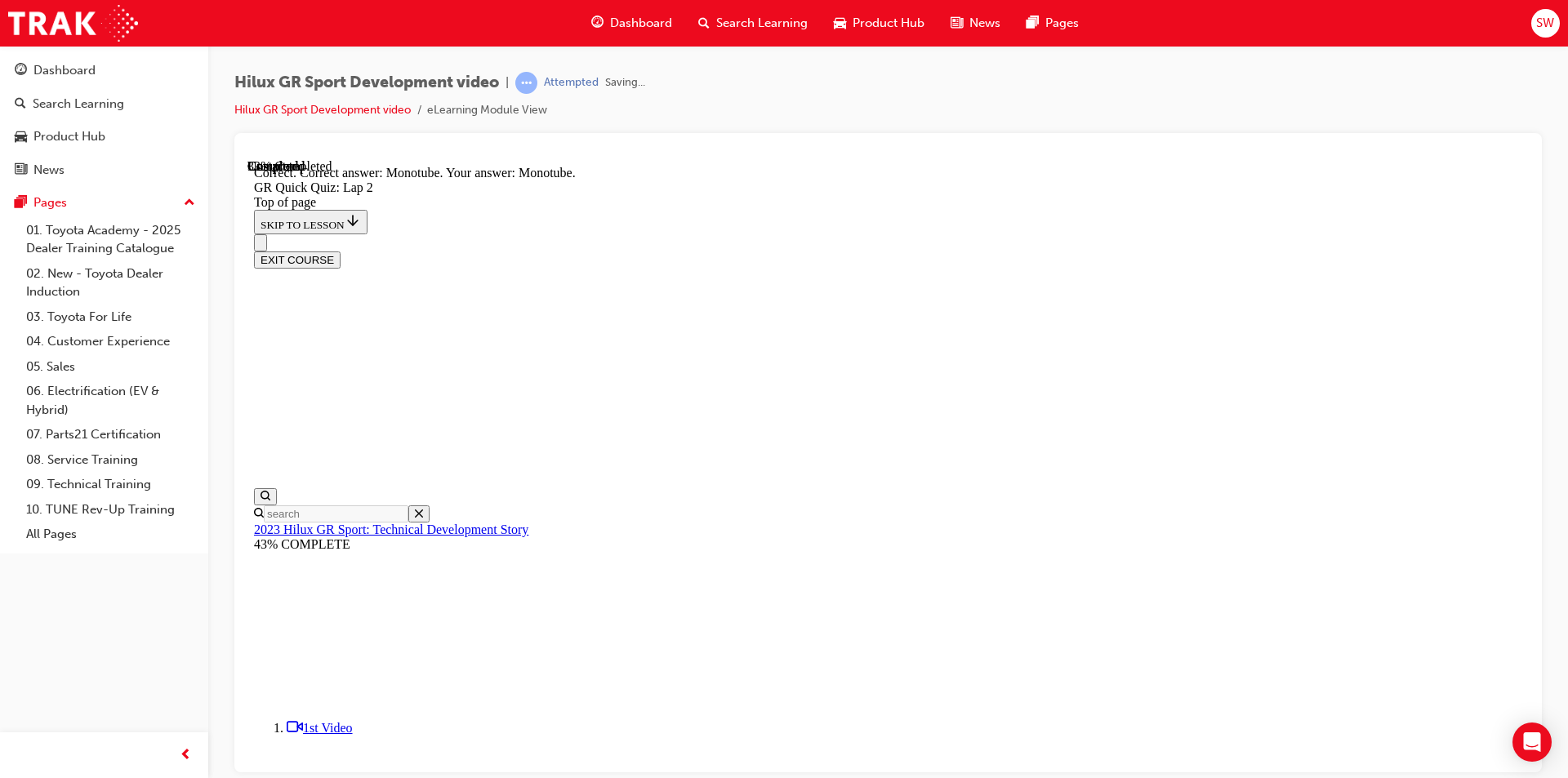
scroll to position [347, 0]
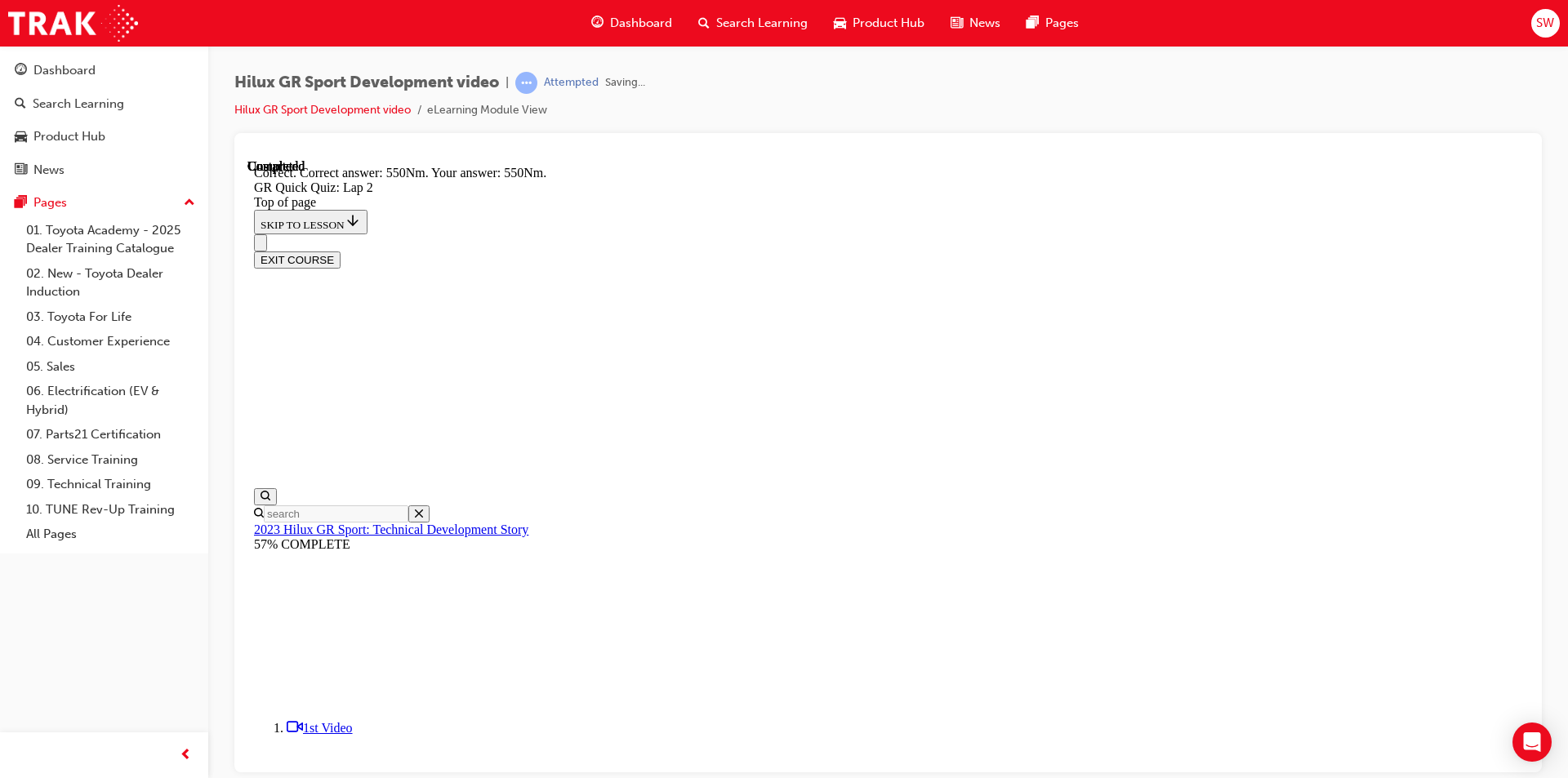
scroll to position [247, 0]
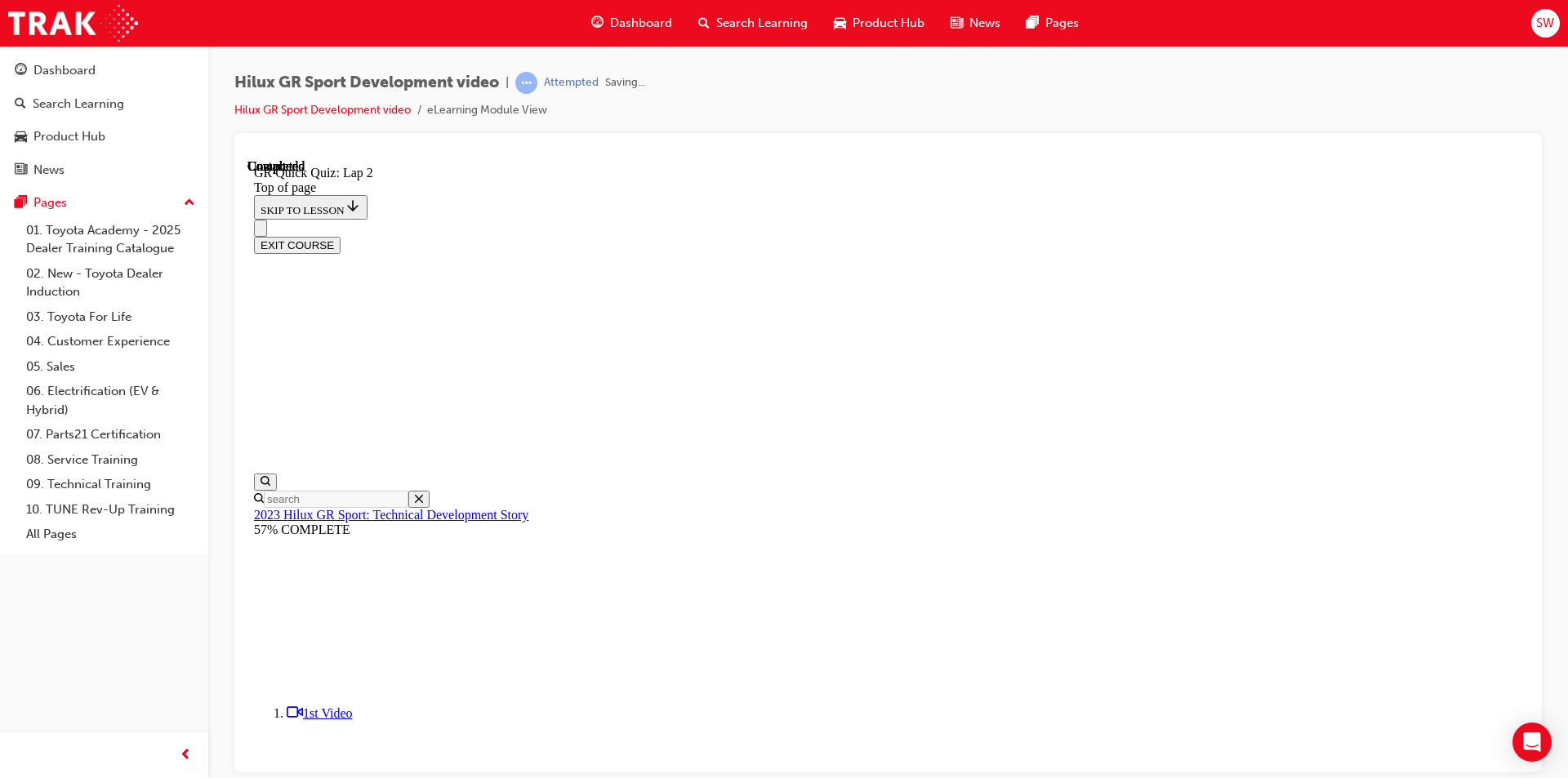
scroll to position [200, 0]
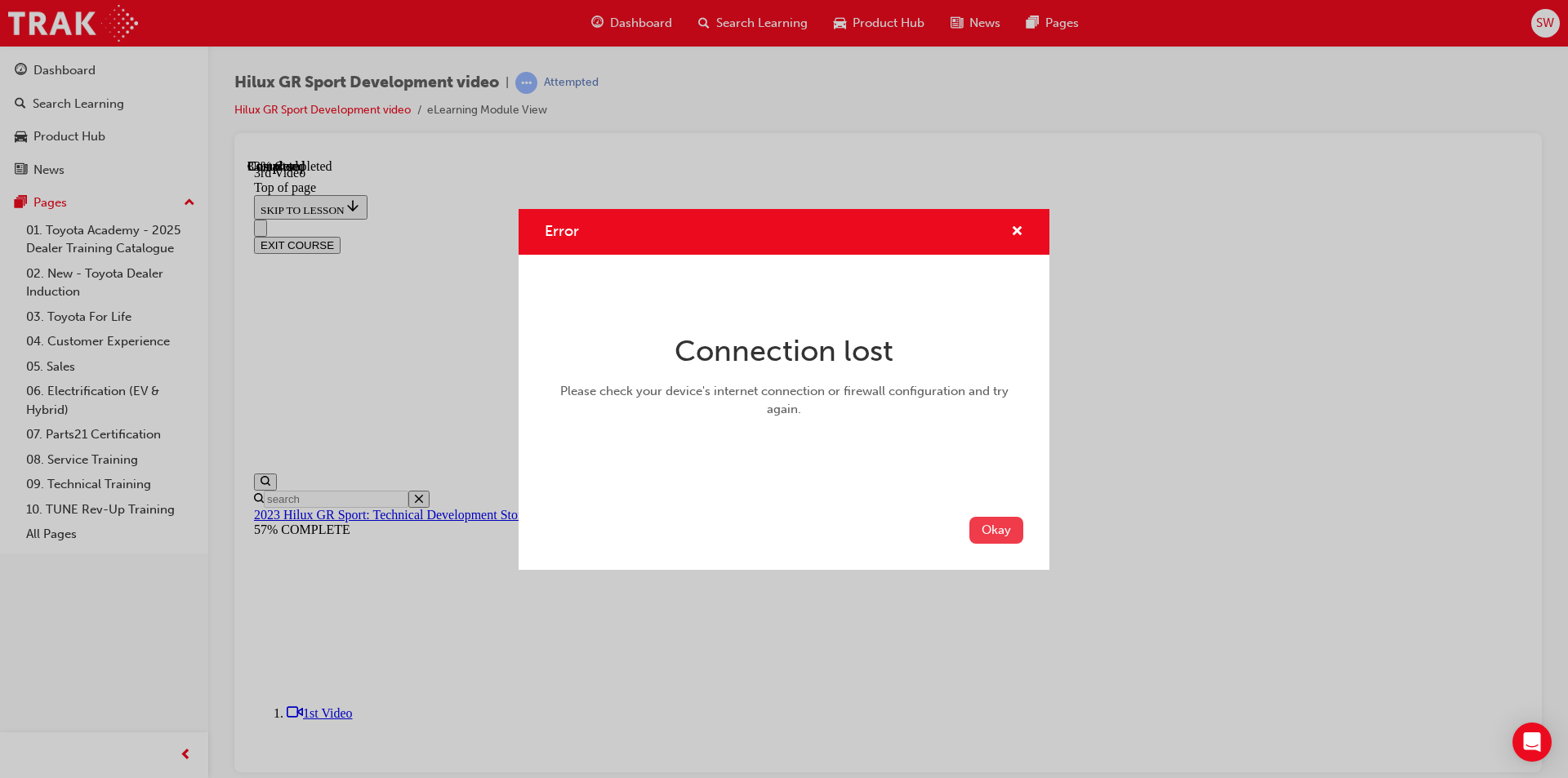
click at [1005, 521] on button "Okay" at bounding box center [996, 530] width 54 height 27
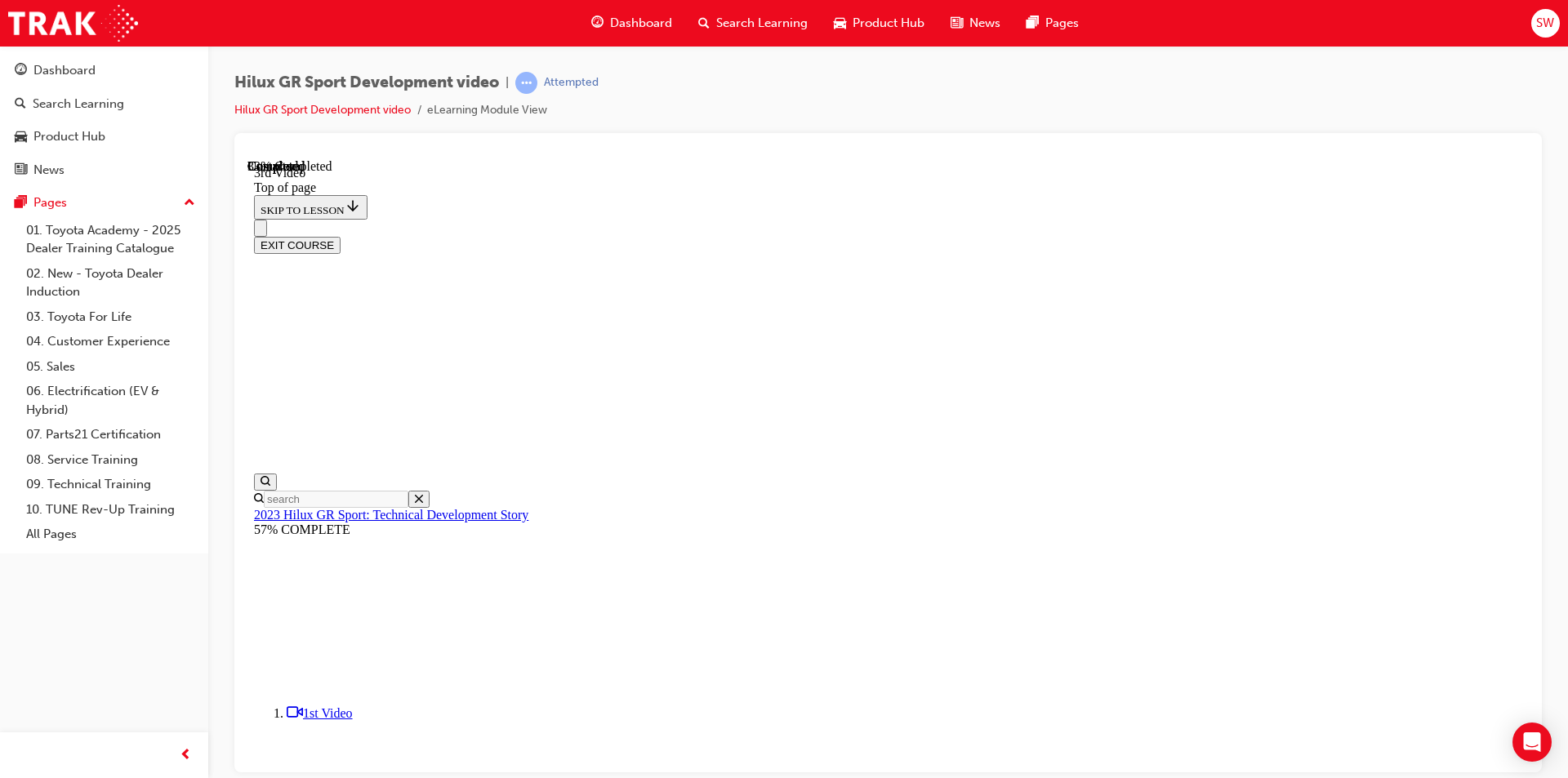
scroll to position [267, 0]
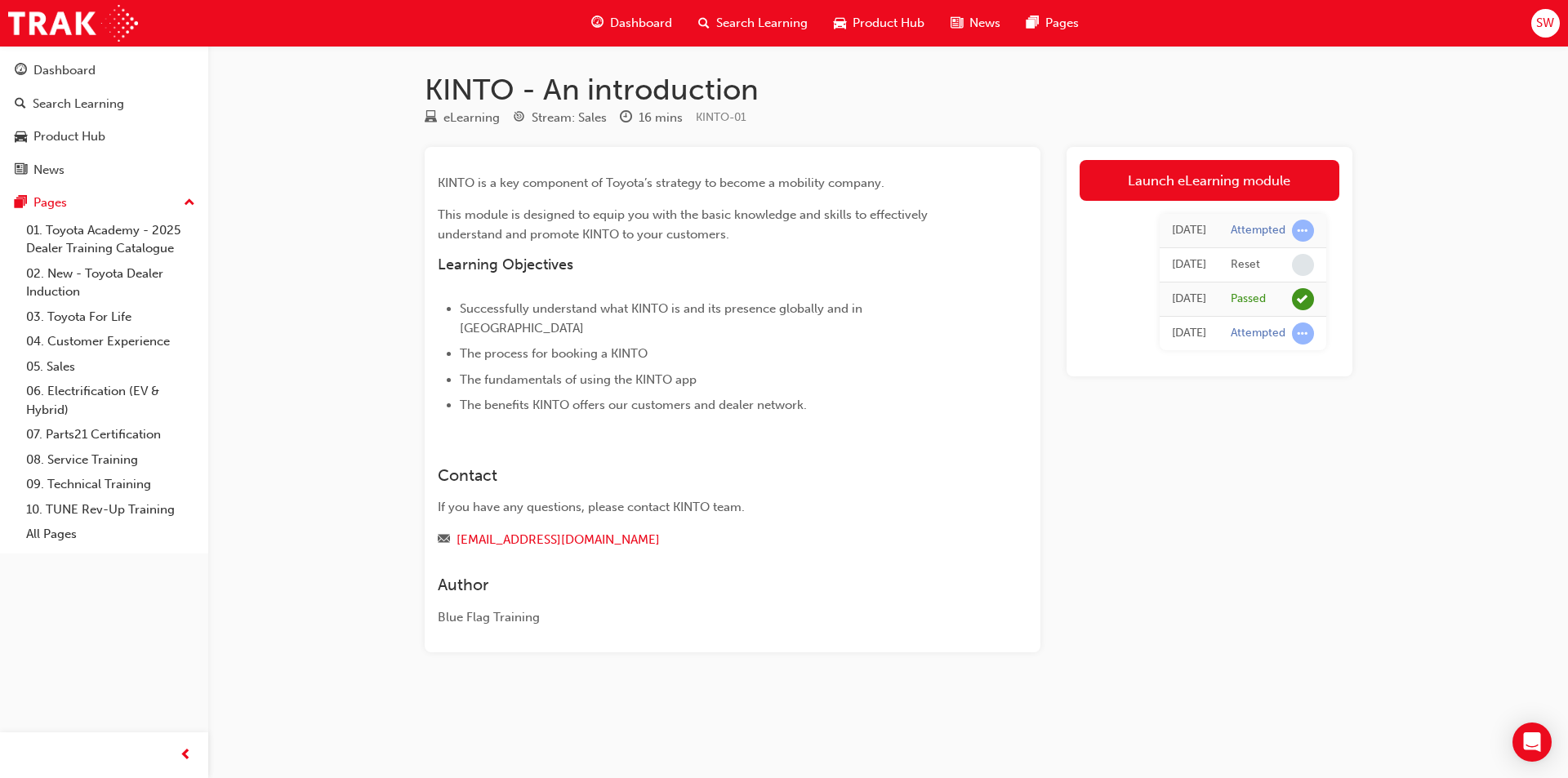
click at [1189, 229] on div "[DATE]" at bounding box center [1189, 230] width 34 height 18
click at [118, 128] on div "Product Hub" at bounding box center [104, 136] width 179 height 20
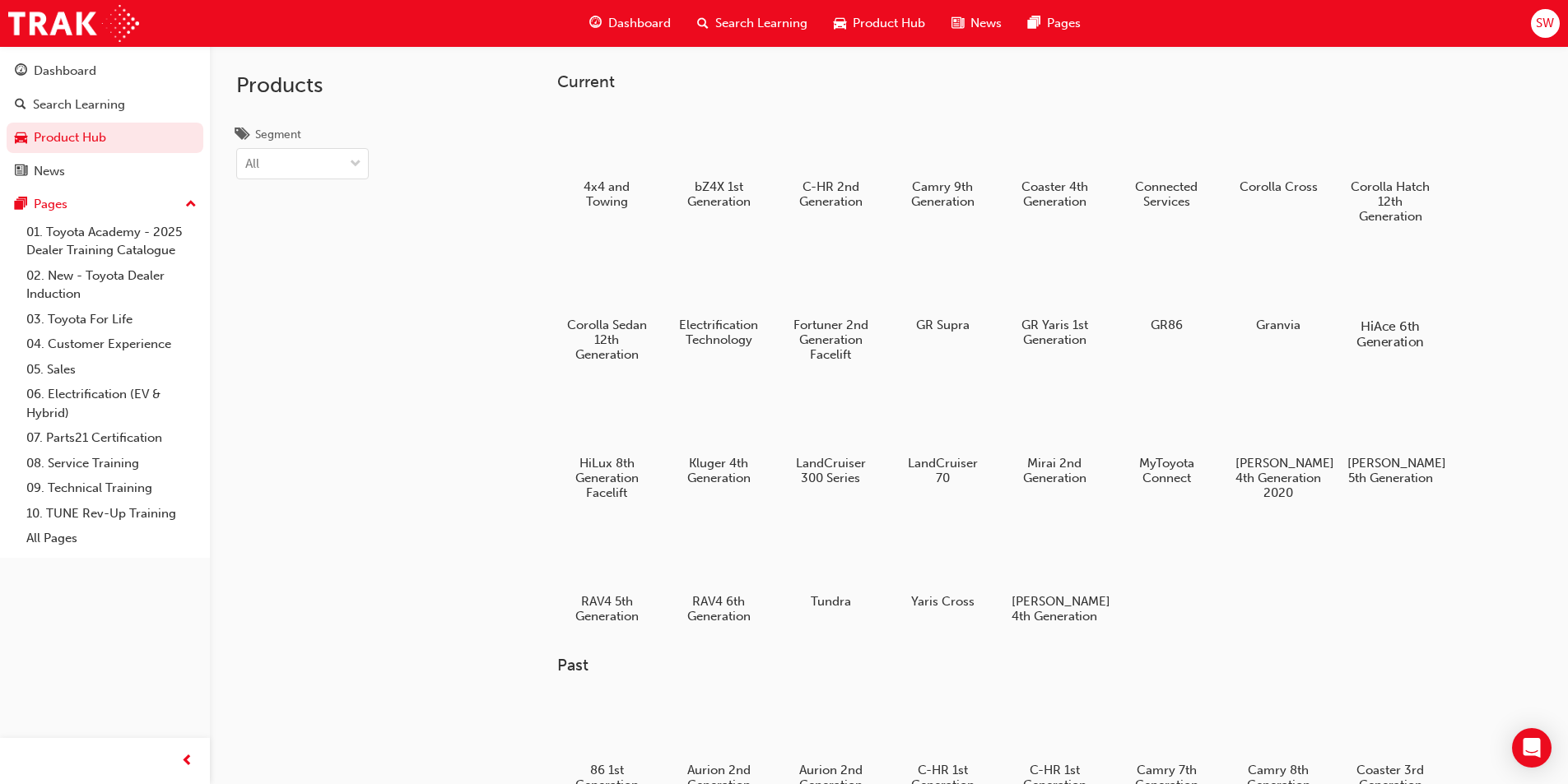
click at [1378, 301] on div at bounding box center [1390, 278] width 91 height 66
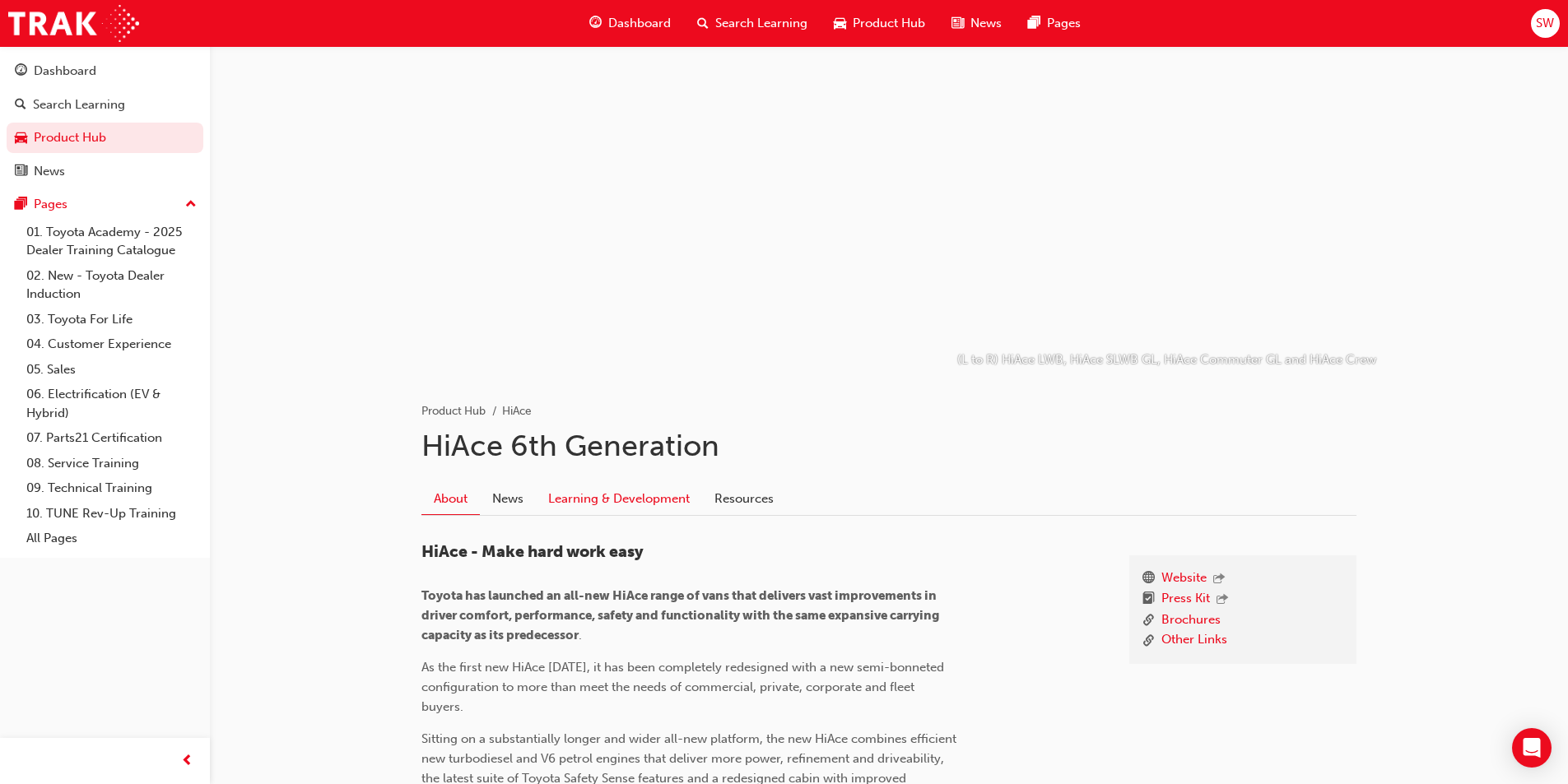
click at [658, 494] on link "Learning & Development" at bounding box center [619, 498] width 166 height 31
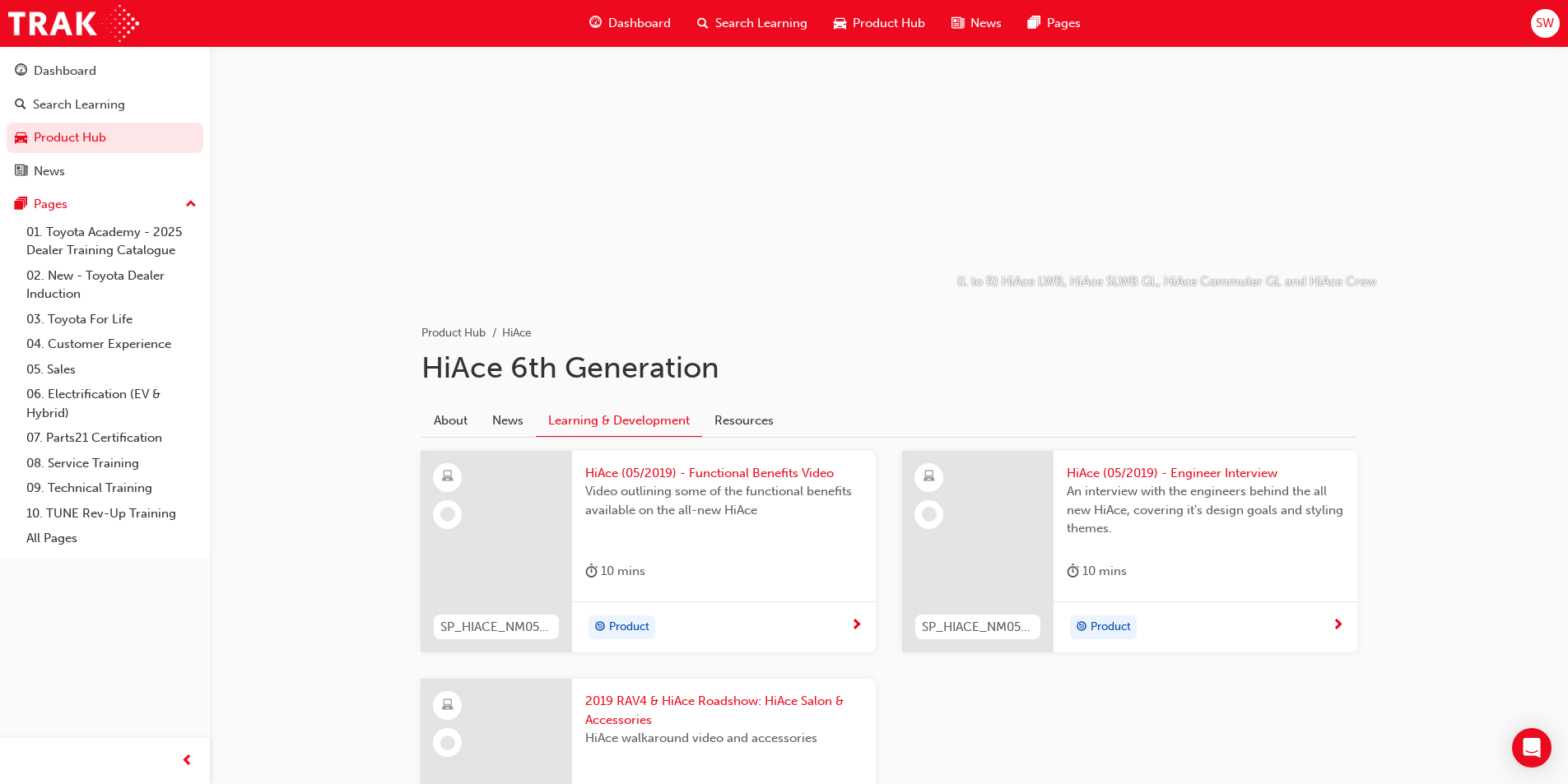
scroll to position [165, 0]
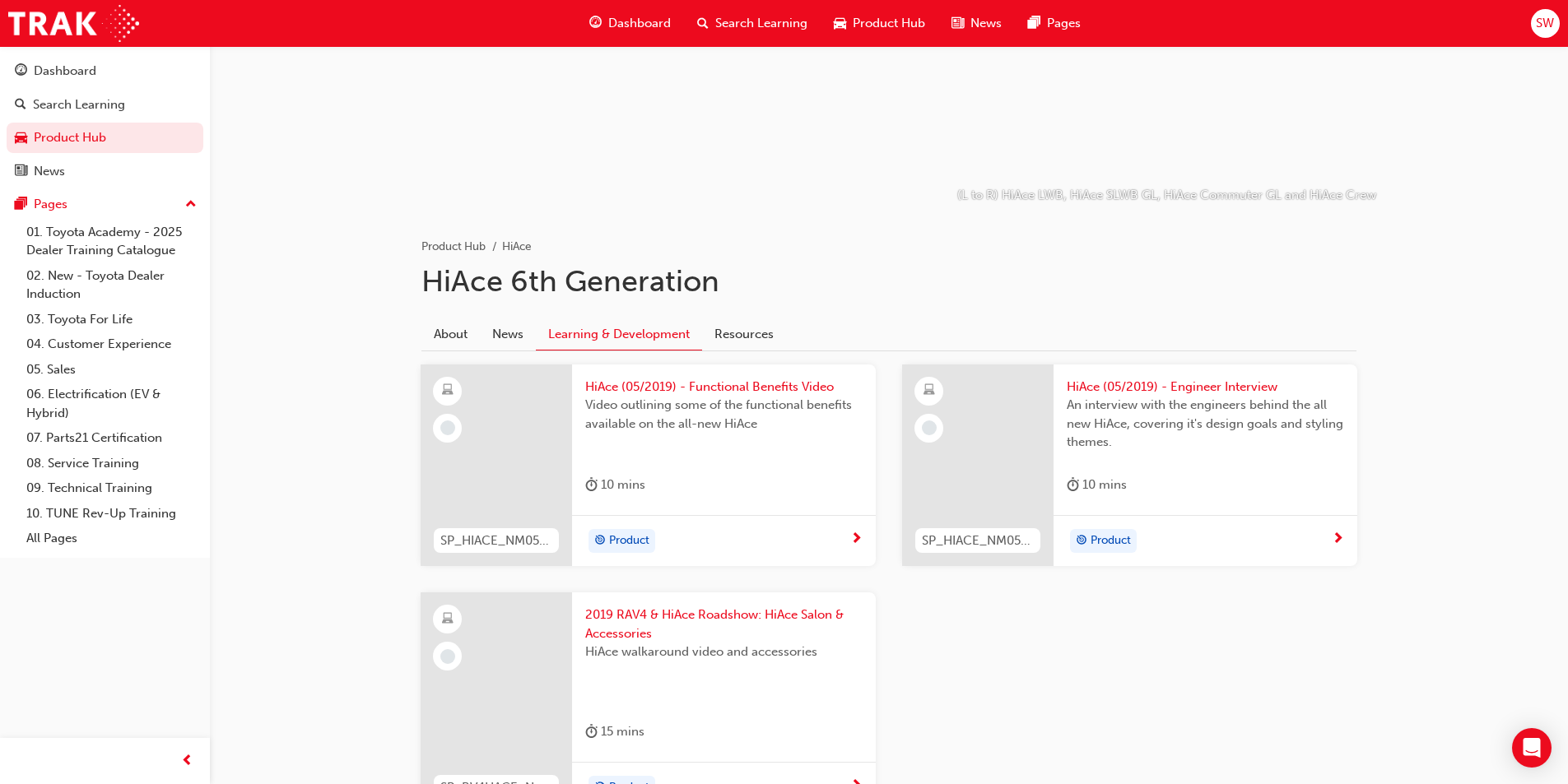
click at [729, 384] on span "HiAce (05/2019) - Functional Benefits Video" at bounding box center [724, 387] width 278 height 19
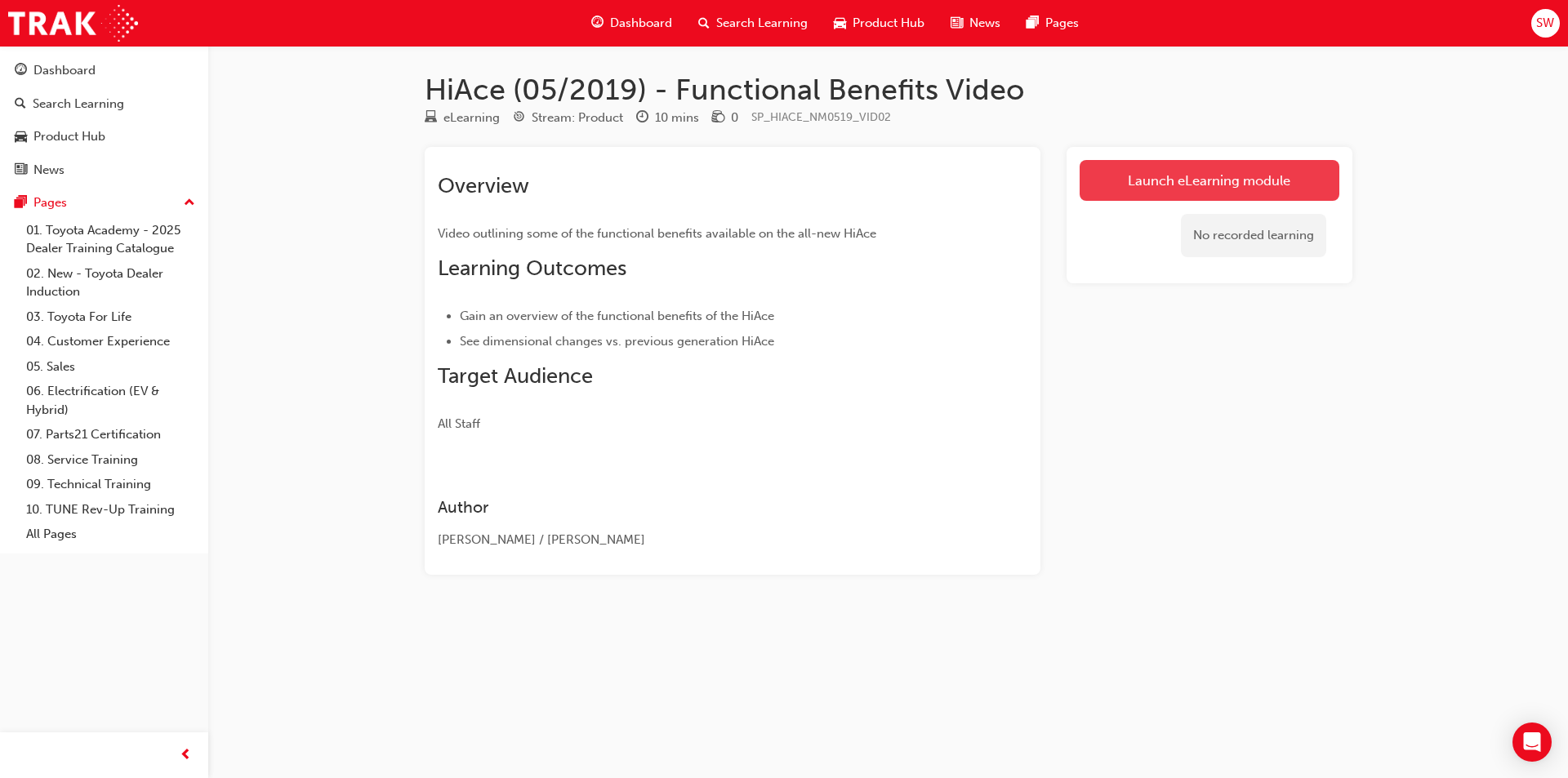
click at [1176, 185] on link "Launch eLearning module" at bounding box center [1209, 180] width 260 height 40
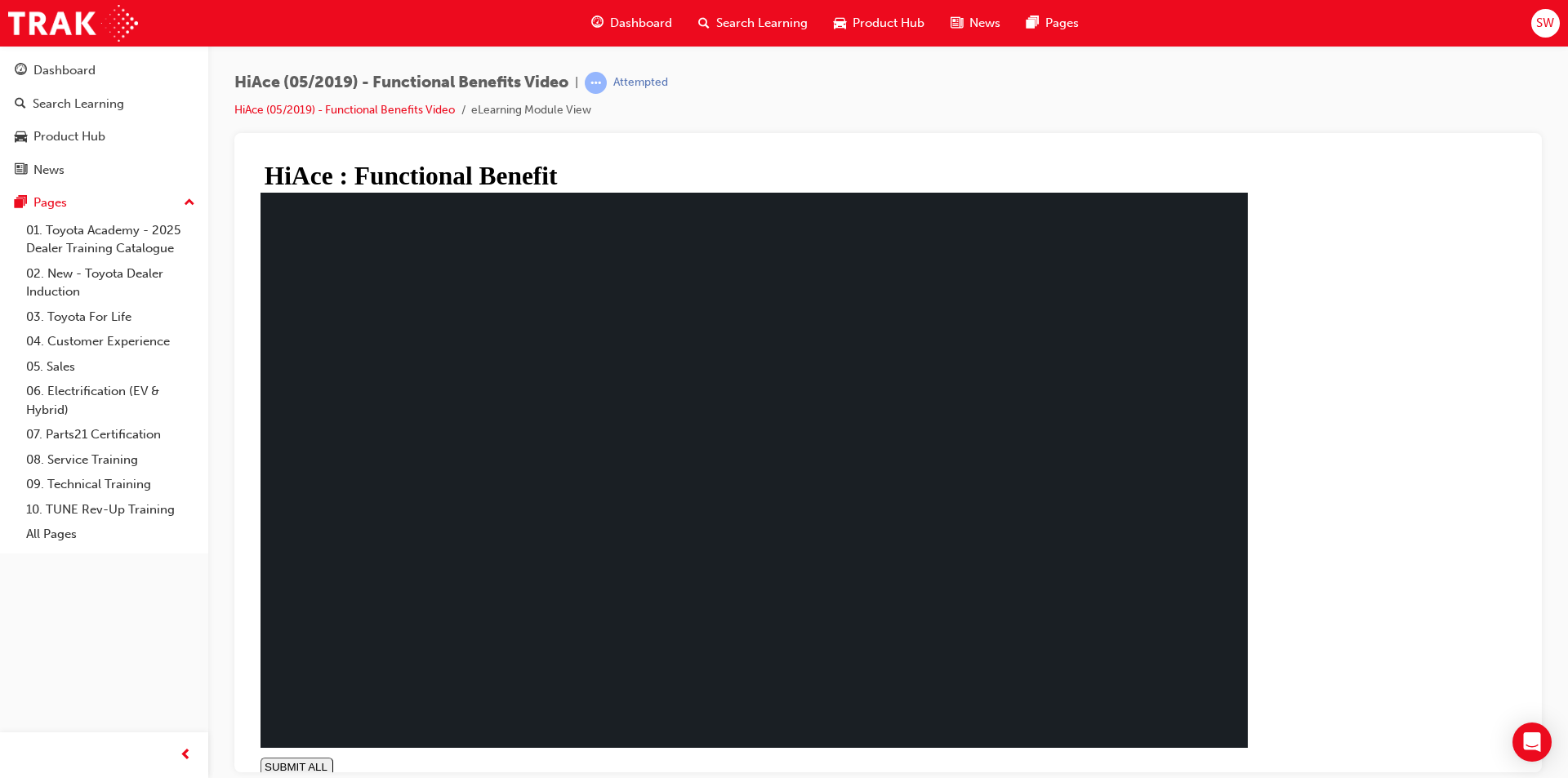
type input "0.06"
drag, startPoint x: 715, startPoint y: 457, endPoint x: 712, endPoint y: 444, distance: 13.3
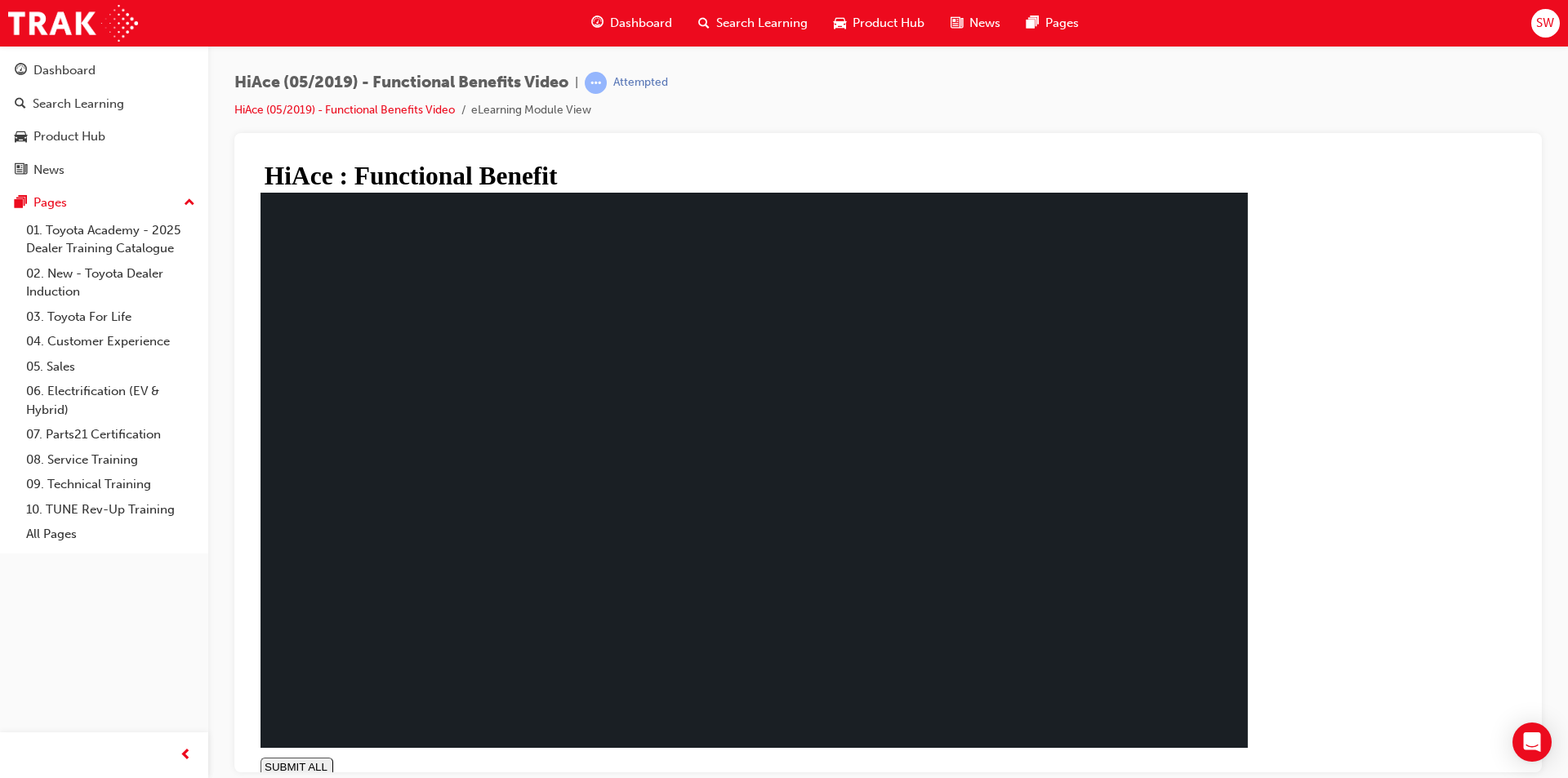
click at [59, 122] on link "Product Hub" at bounding box center [104, 136] width 195 height 30
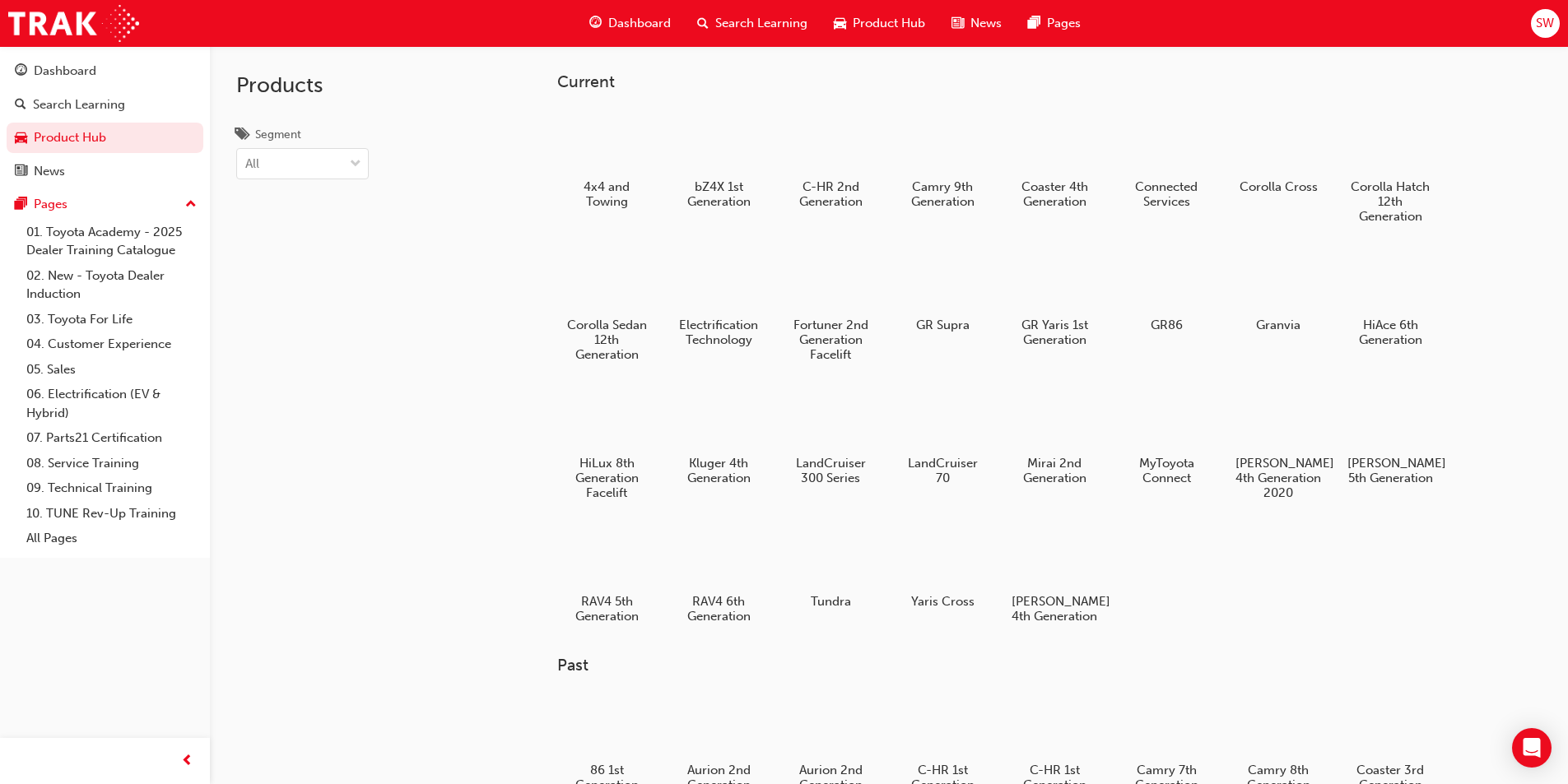
scroll to position [82, 0]
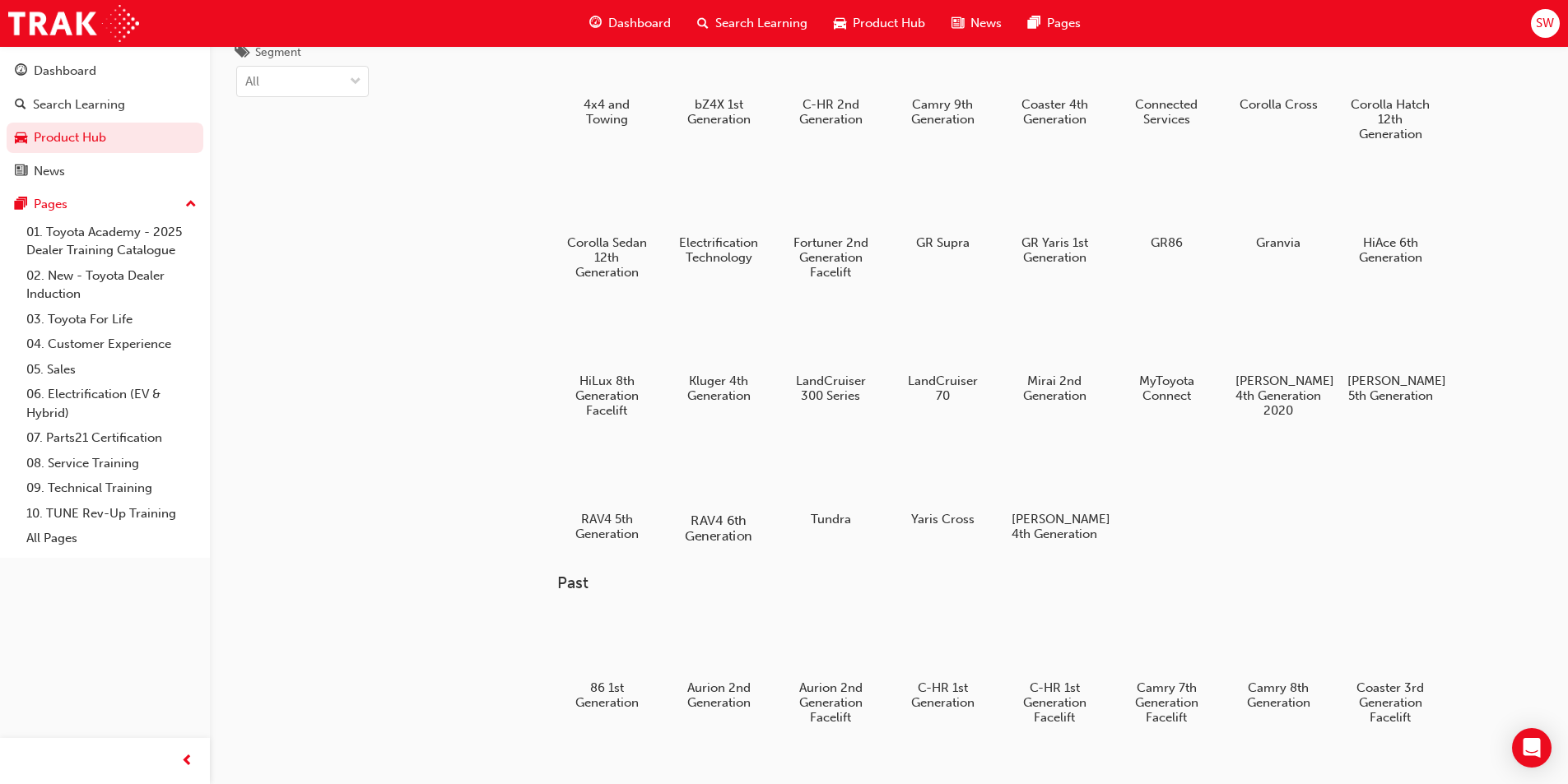
click at [683, 473] on div at bounding box center [718, 473] width 91 height 66
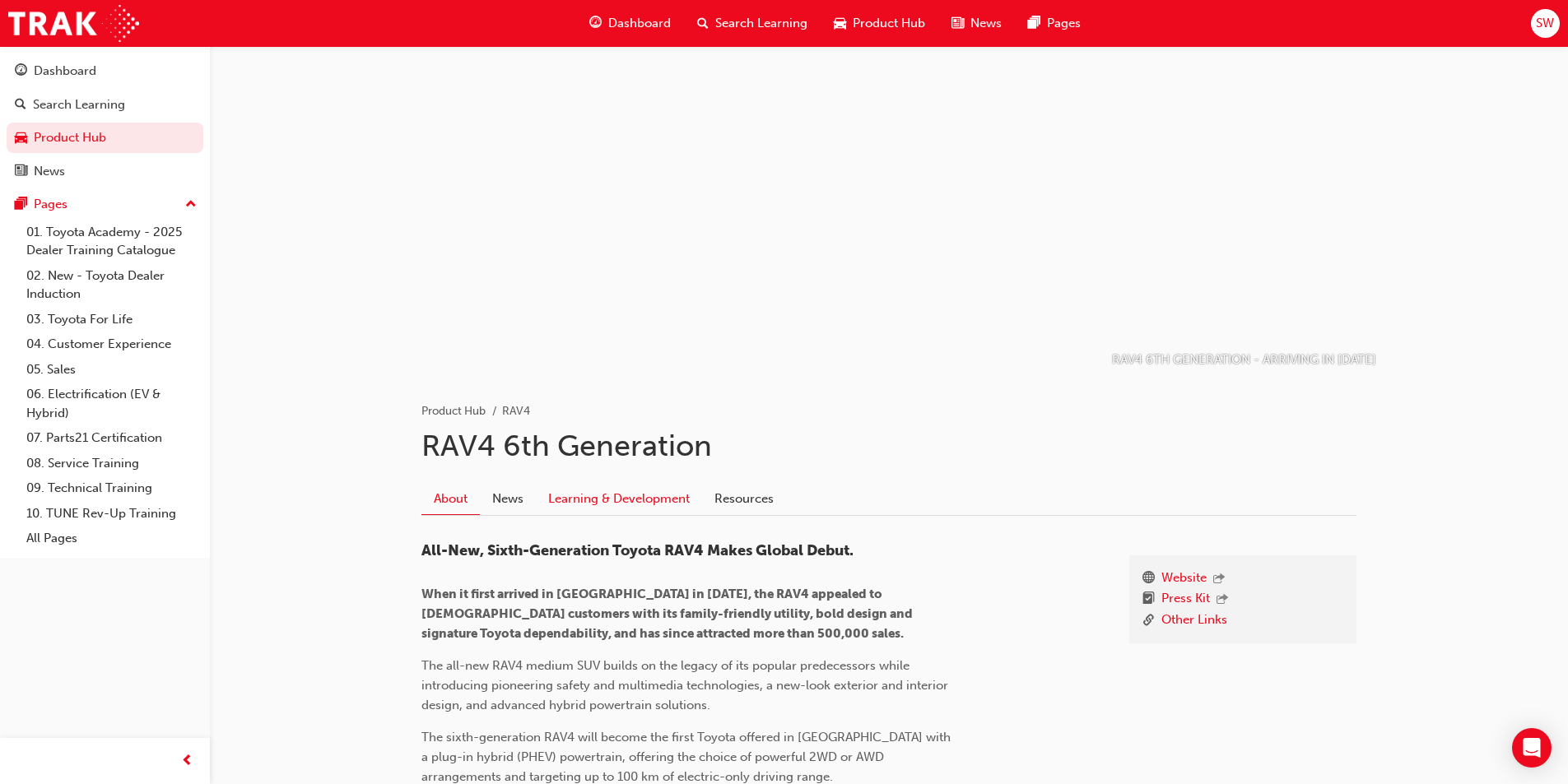
click at [609, 502] on link "Learning & Development" at bounding box center [619, 498] width 166 height 31
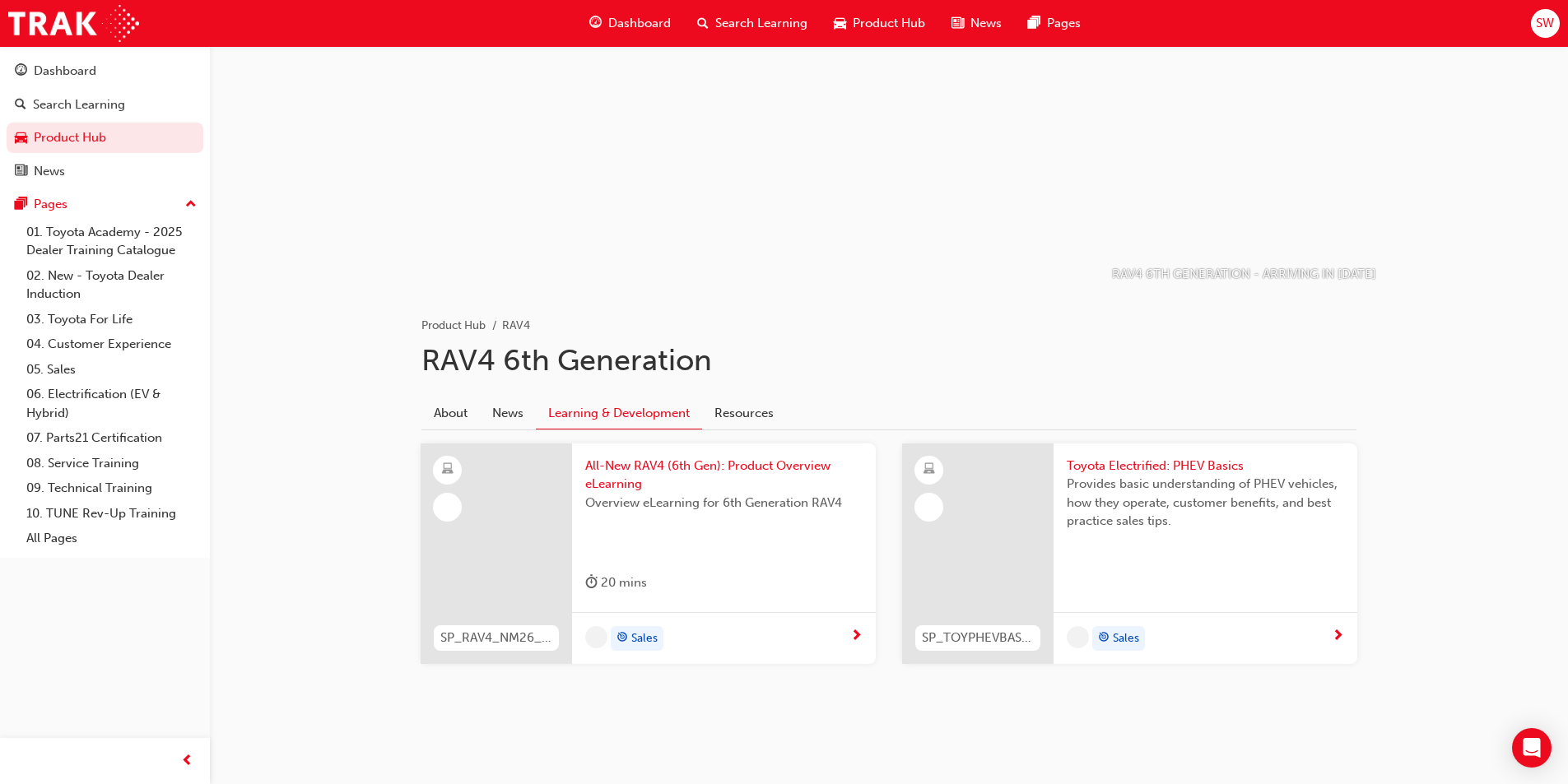
scroll to position [85, 0]
click at [1336, 634] on span "next-icon" at bounding box center [1338, 637] width 12 height 15
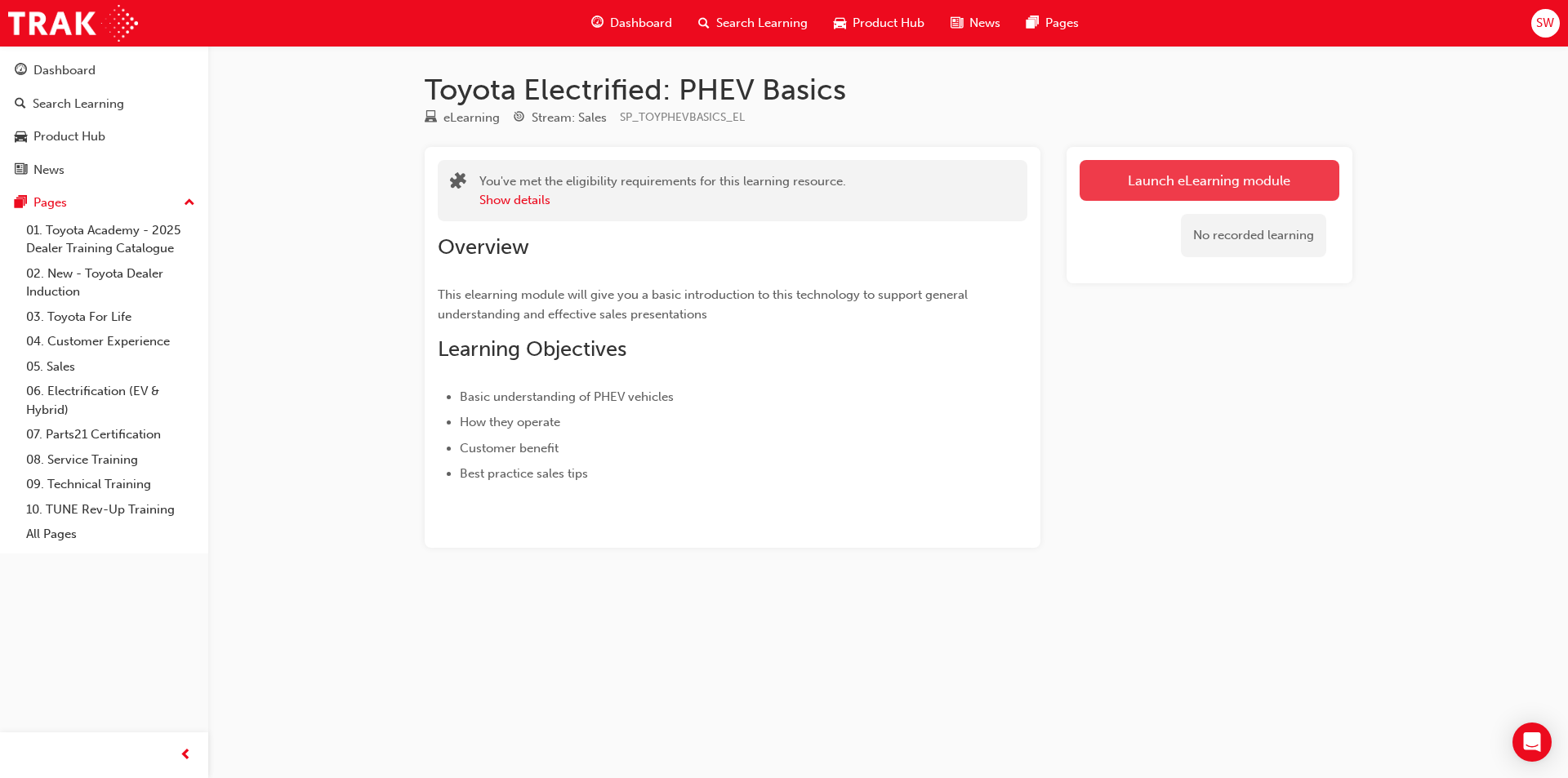
click at [1174, 173] on link "Launch eLearning module" at bounding box center [1209, 180] width 260 height 40
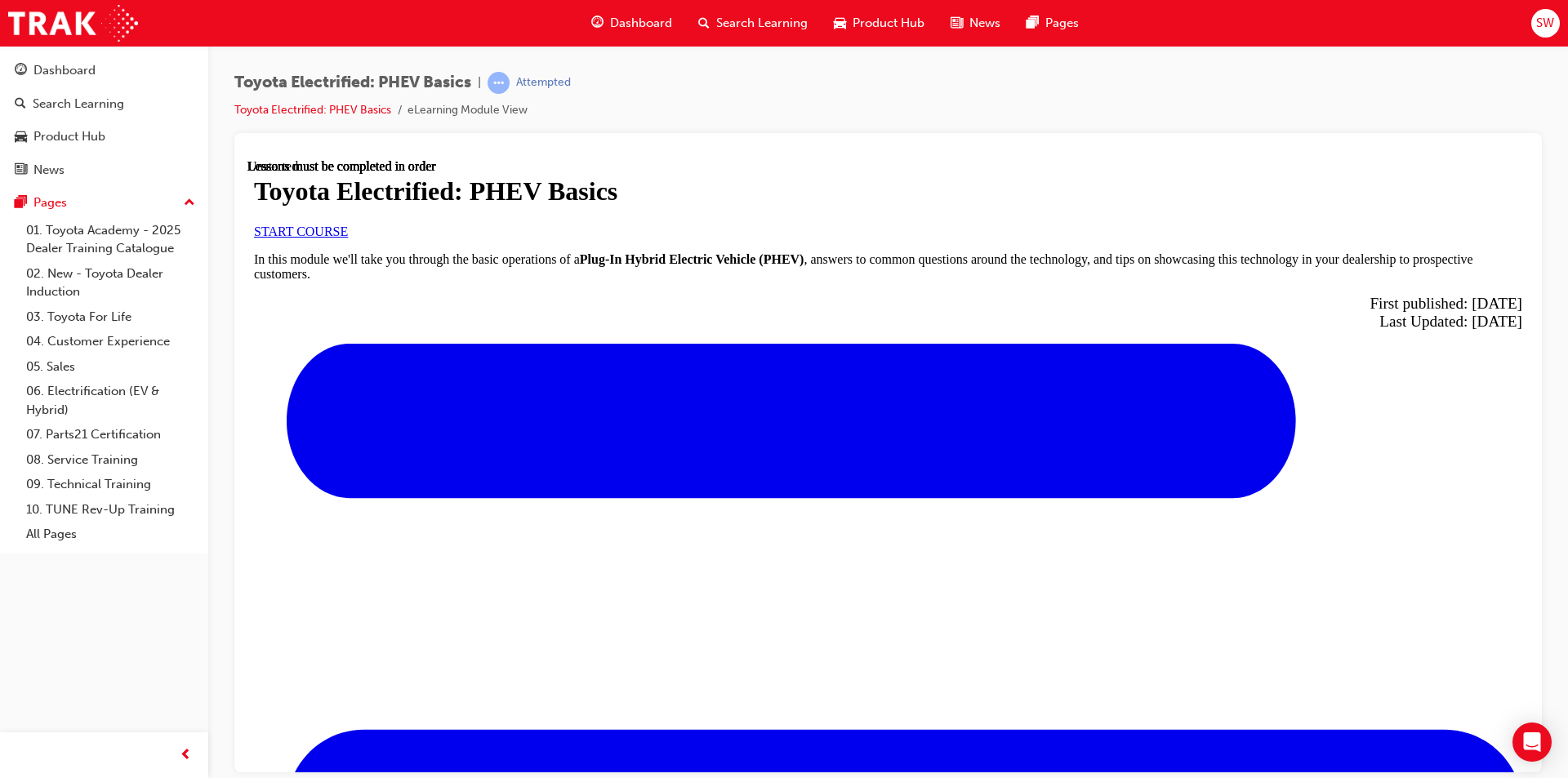
click at [348, 238] on span "START COURSE" at bounding box center [300, 231] width 94 height 14
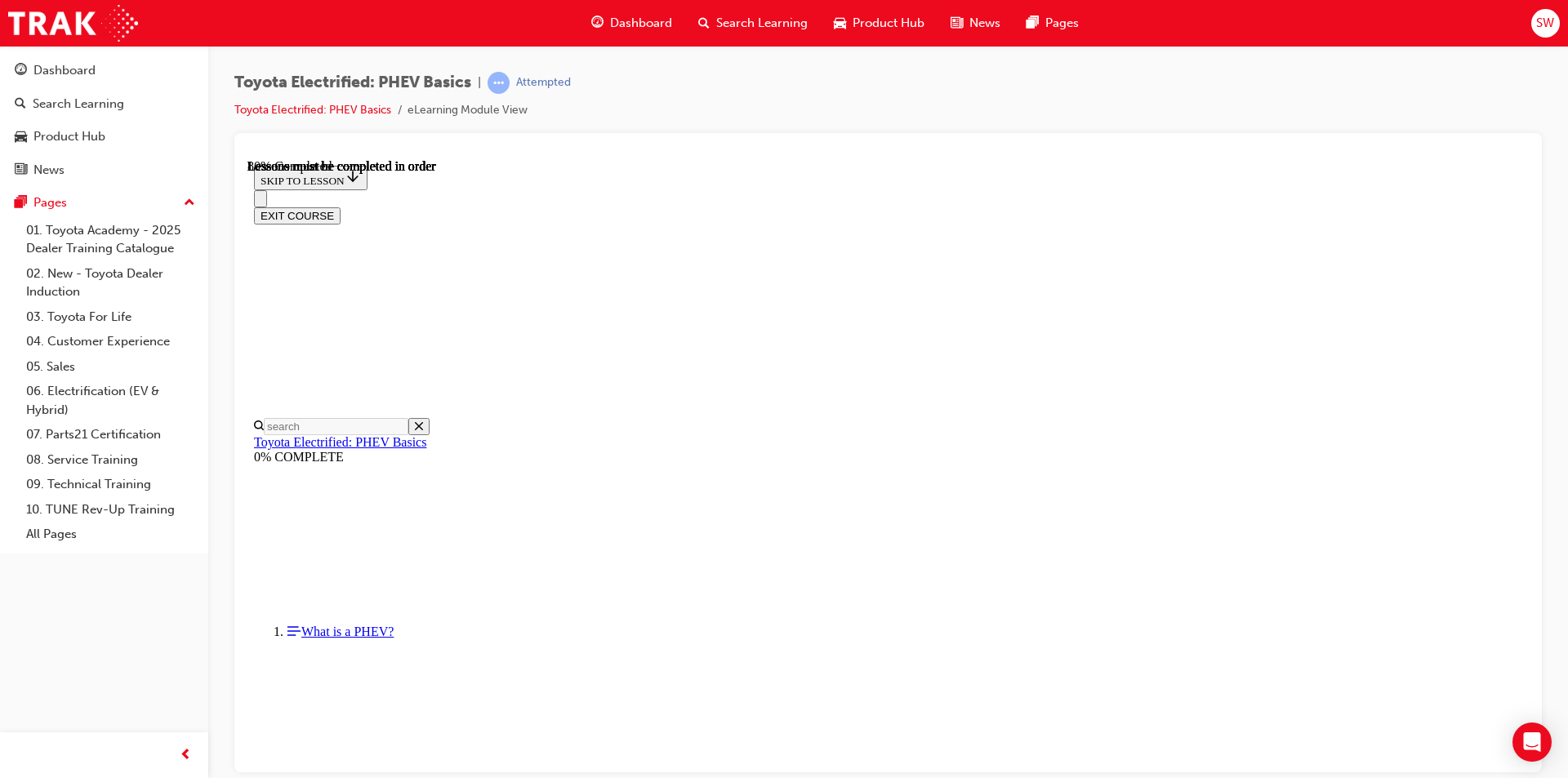
scroll to position [1031, 0]
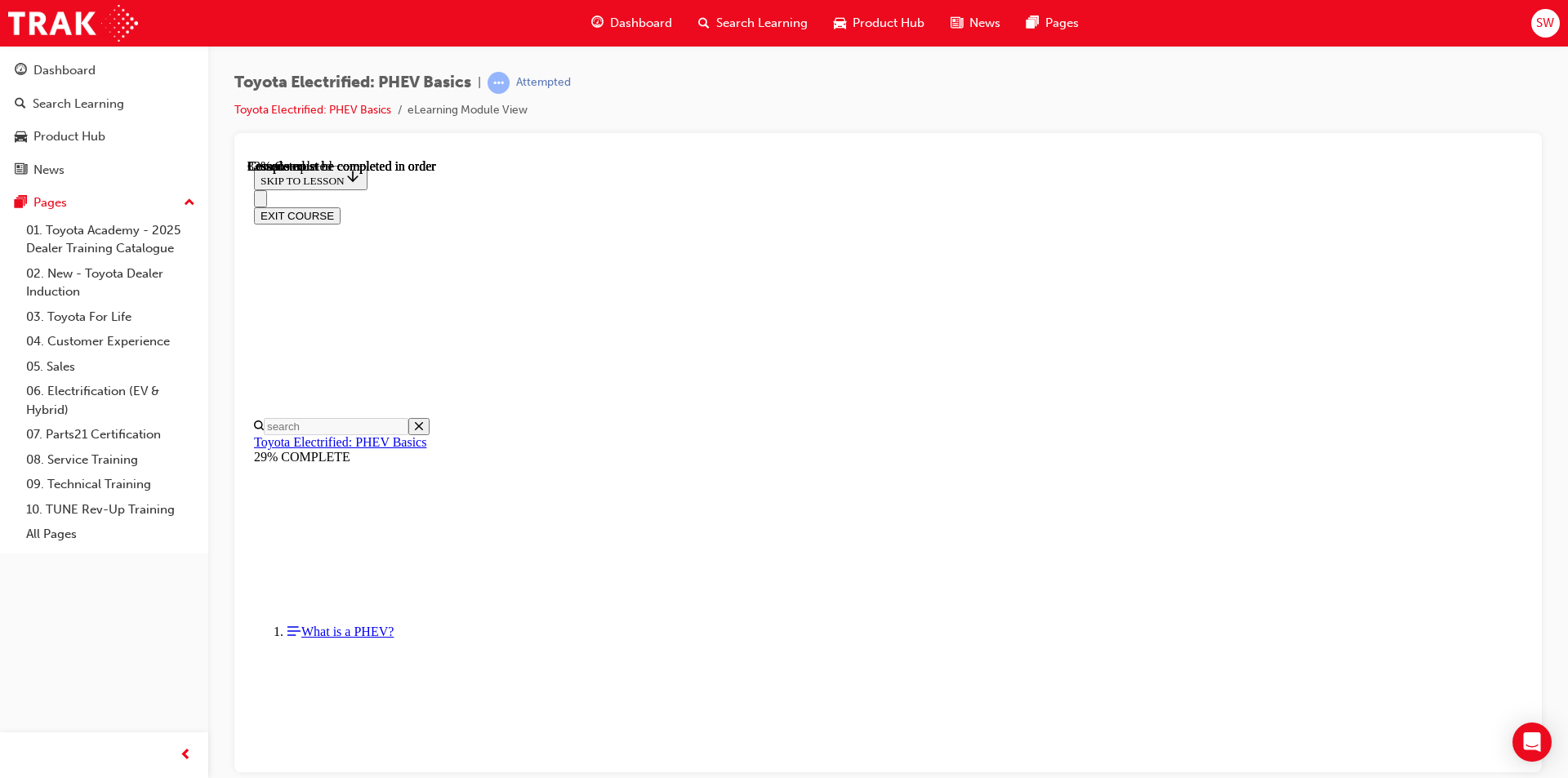
scroll to position [0, 0]
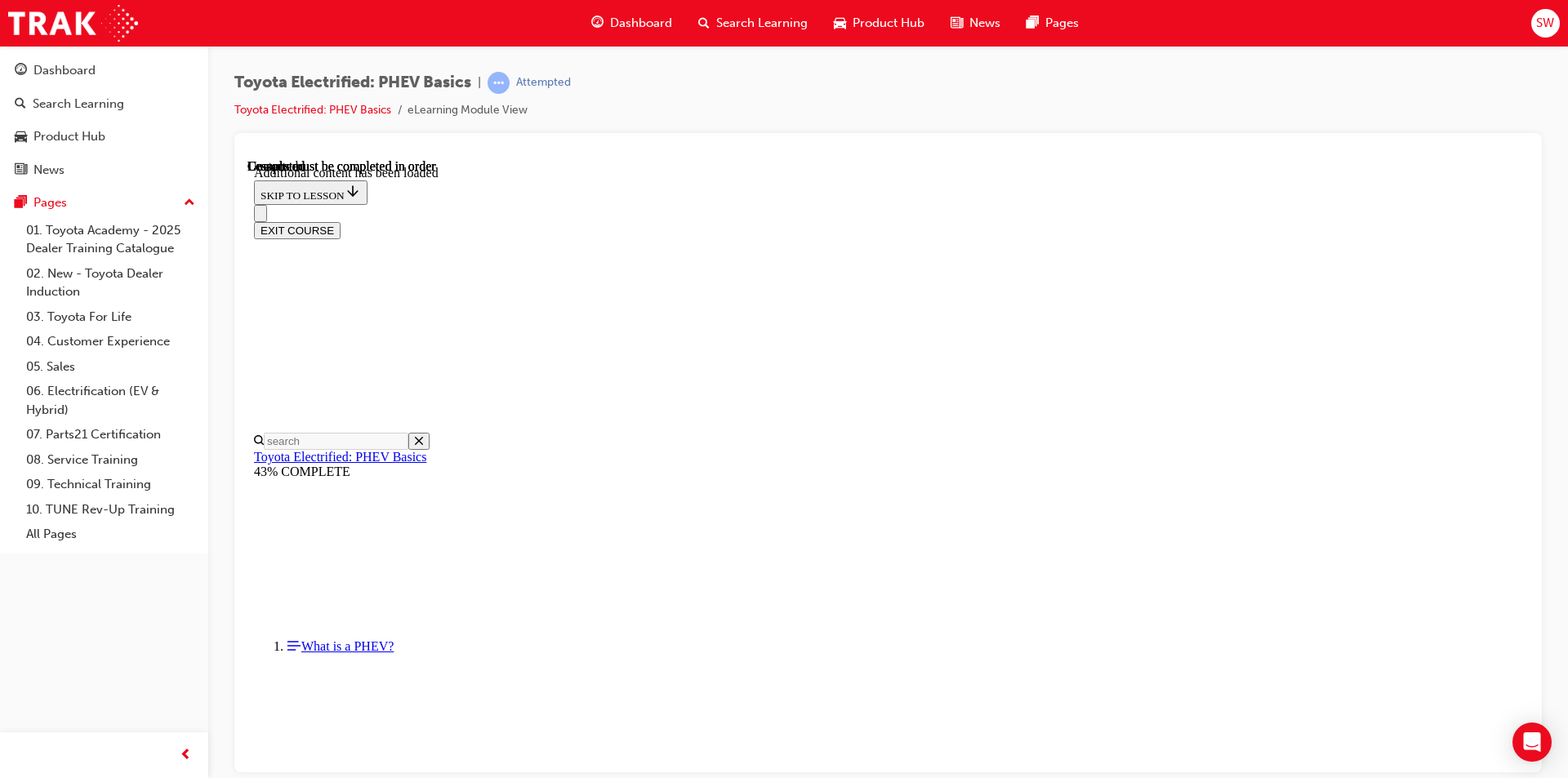
scroll to position [315, 0]
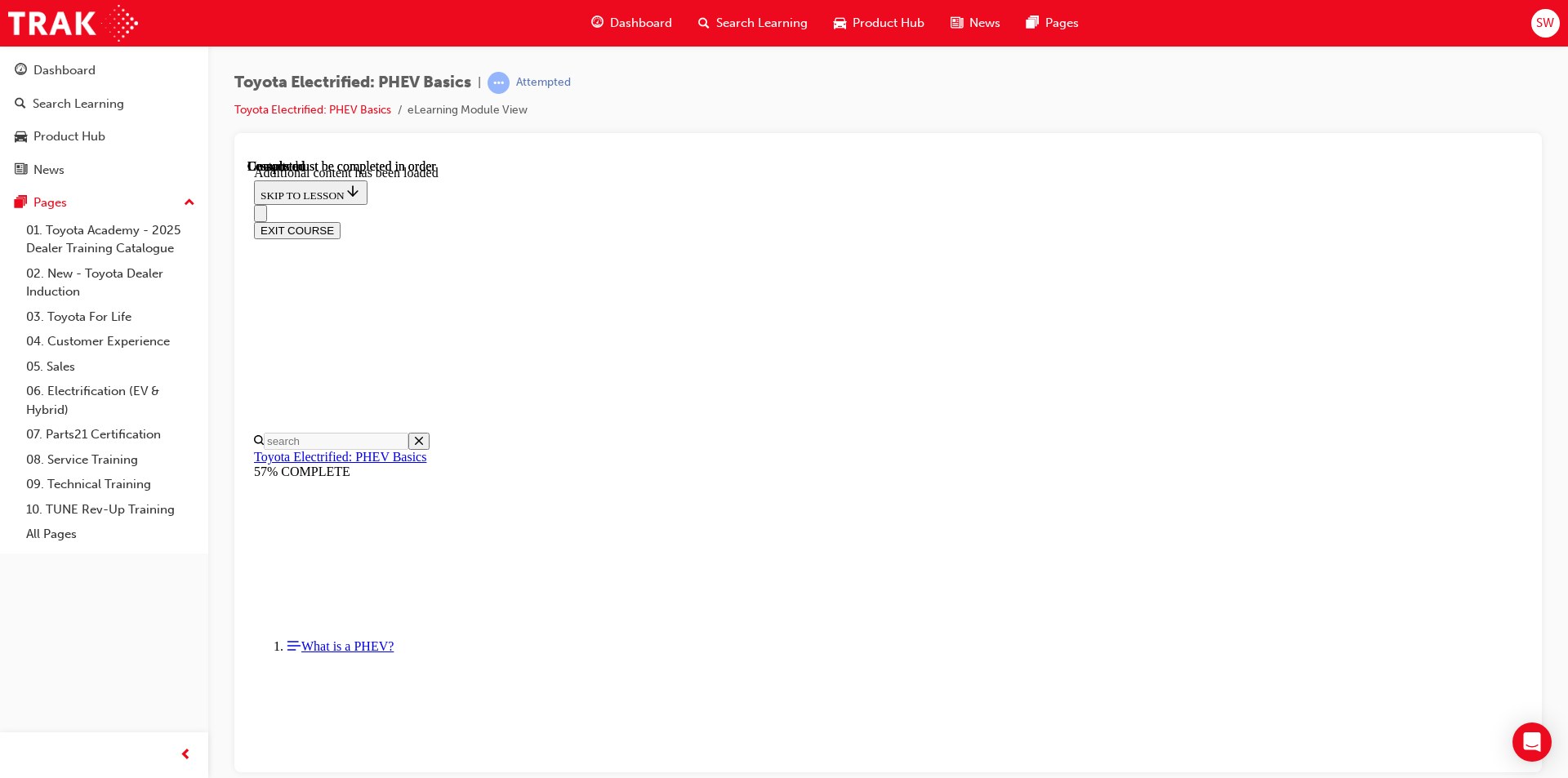
click at [66, 128] on div "Product Hub" at bounding box center [70, 136] width 72 height 18
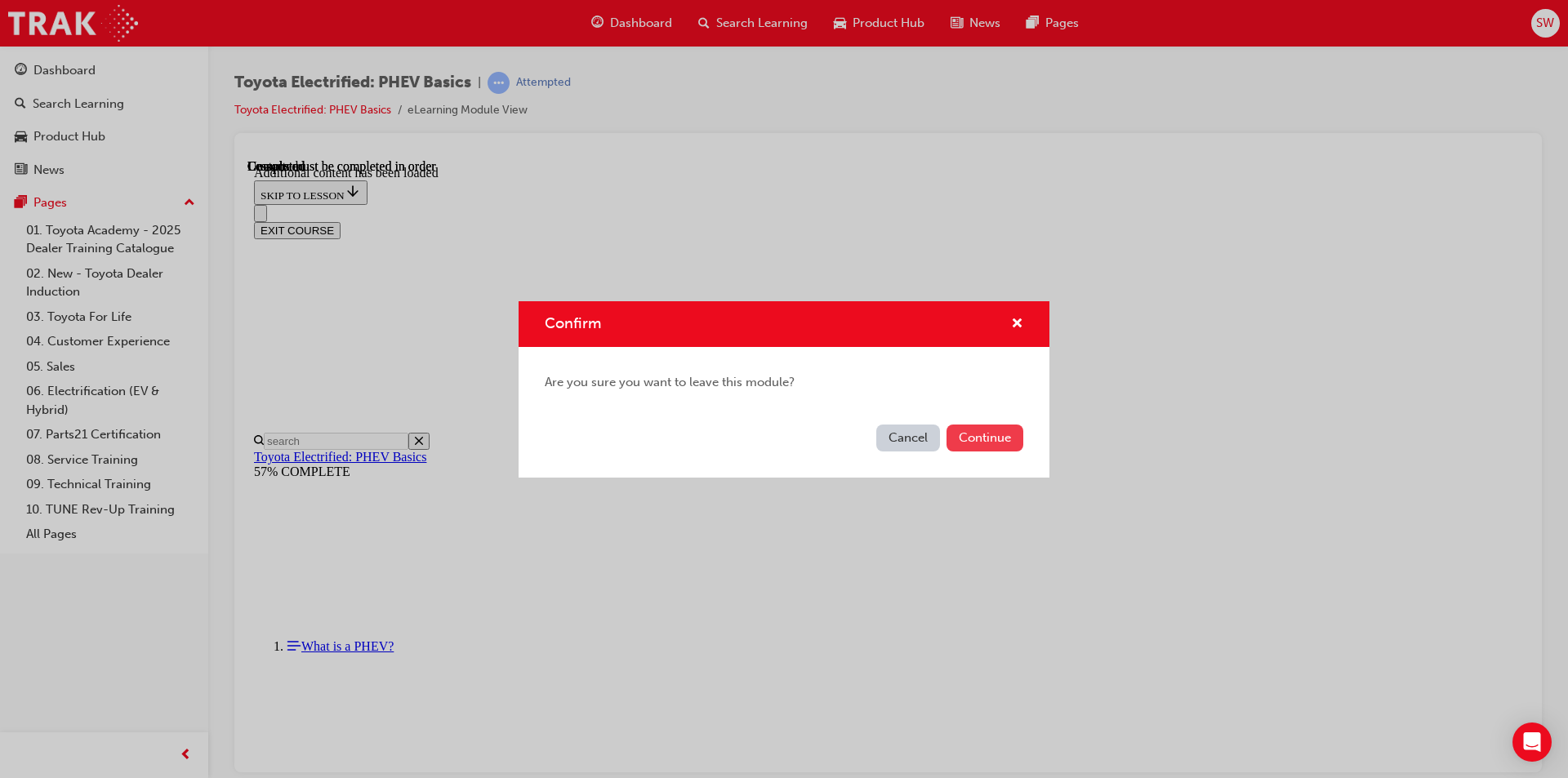
click at [999, 436] on button "Continue" at bounding box center [984, 437] width 77 height 27
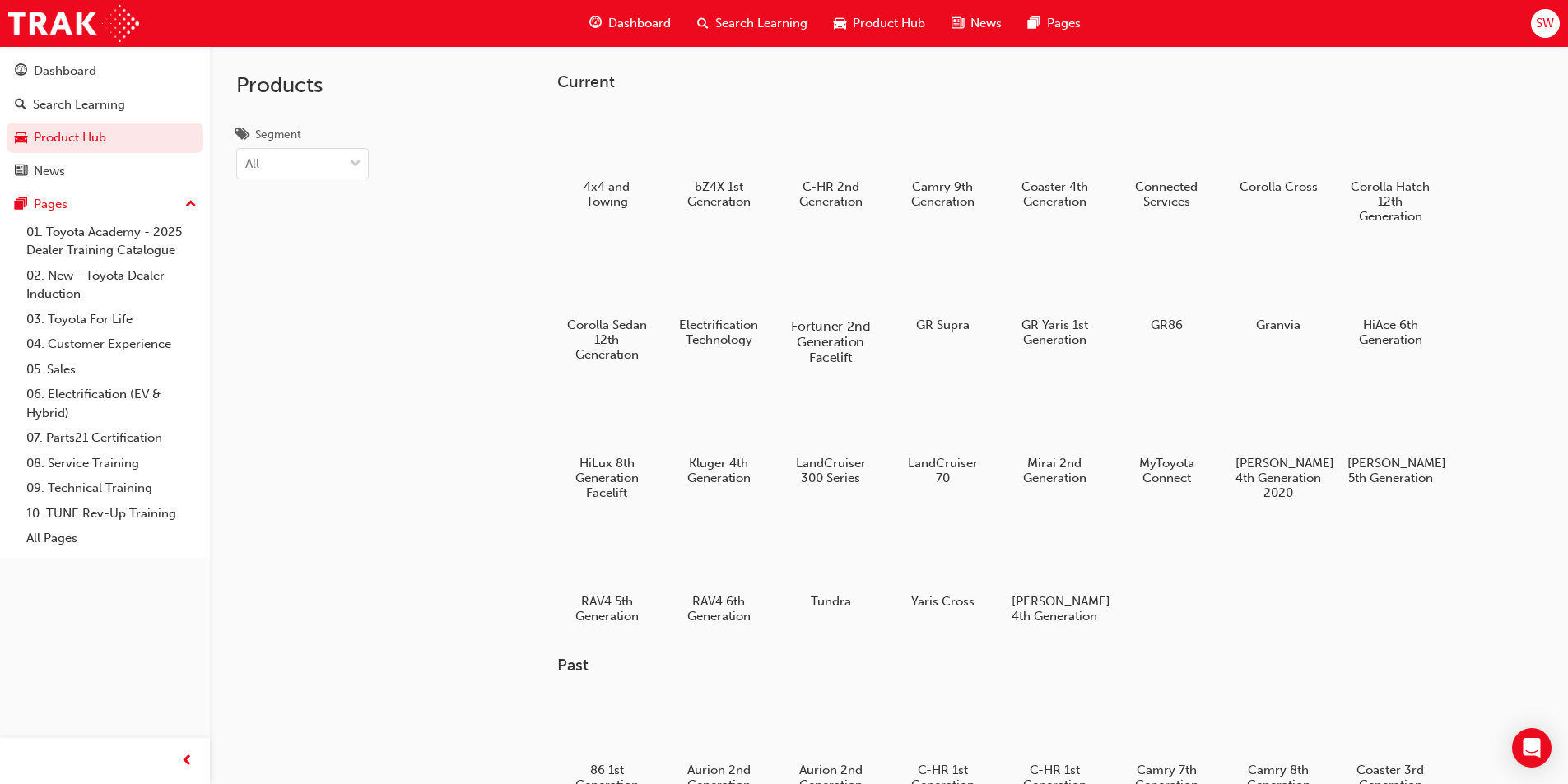
click at [836, 260] on div at bounding box center [830, 278] width 91 height 66
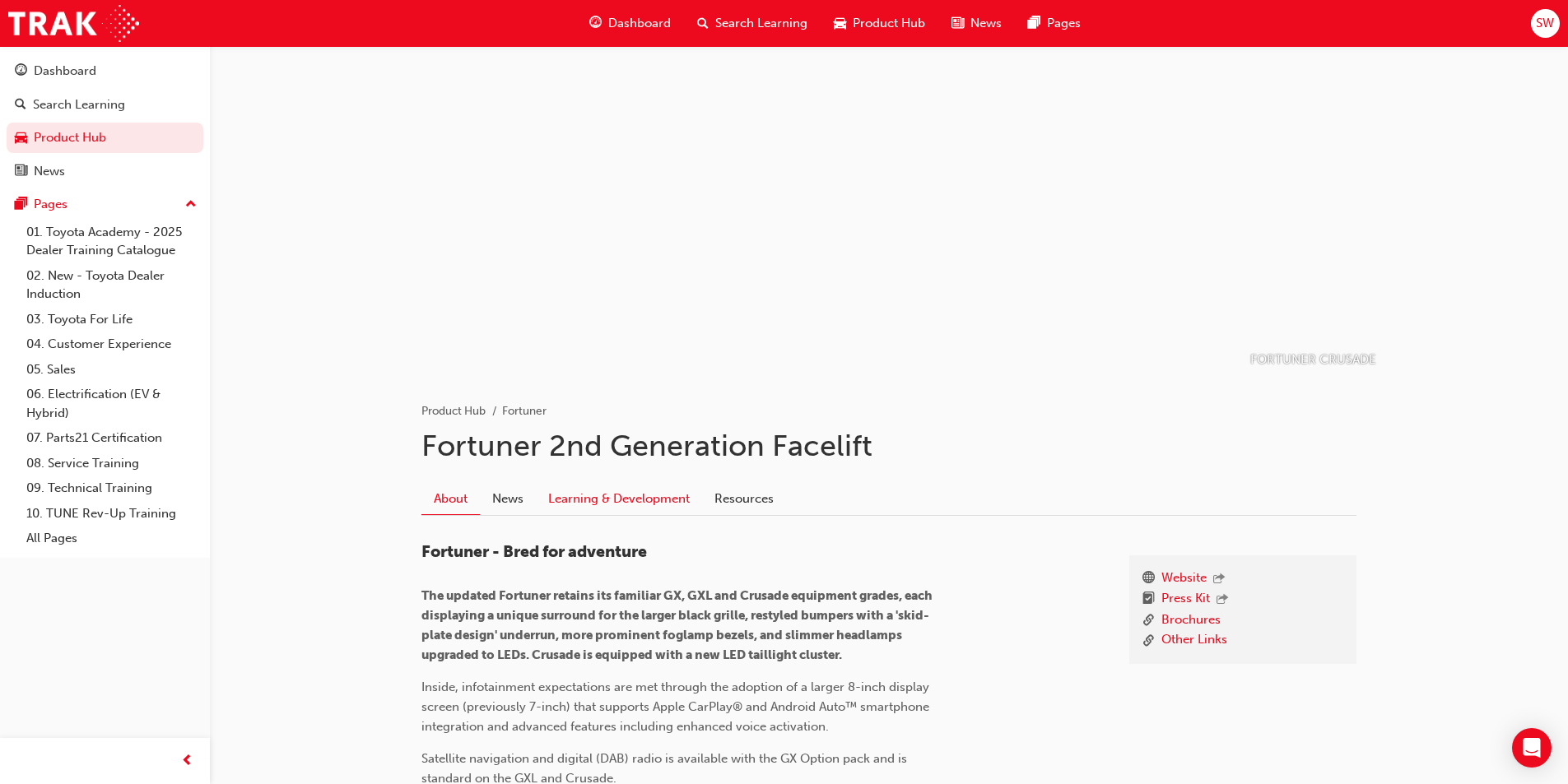
click at [589, 506] on link "Learning & Development" at bounding box center [619, 498] width 166 height 31
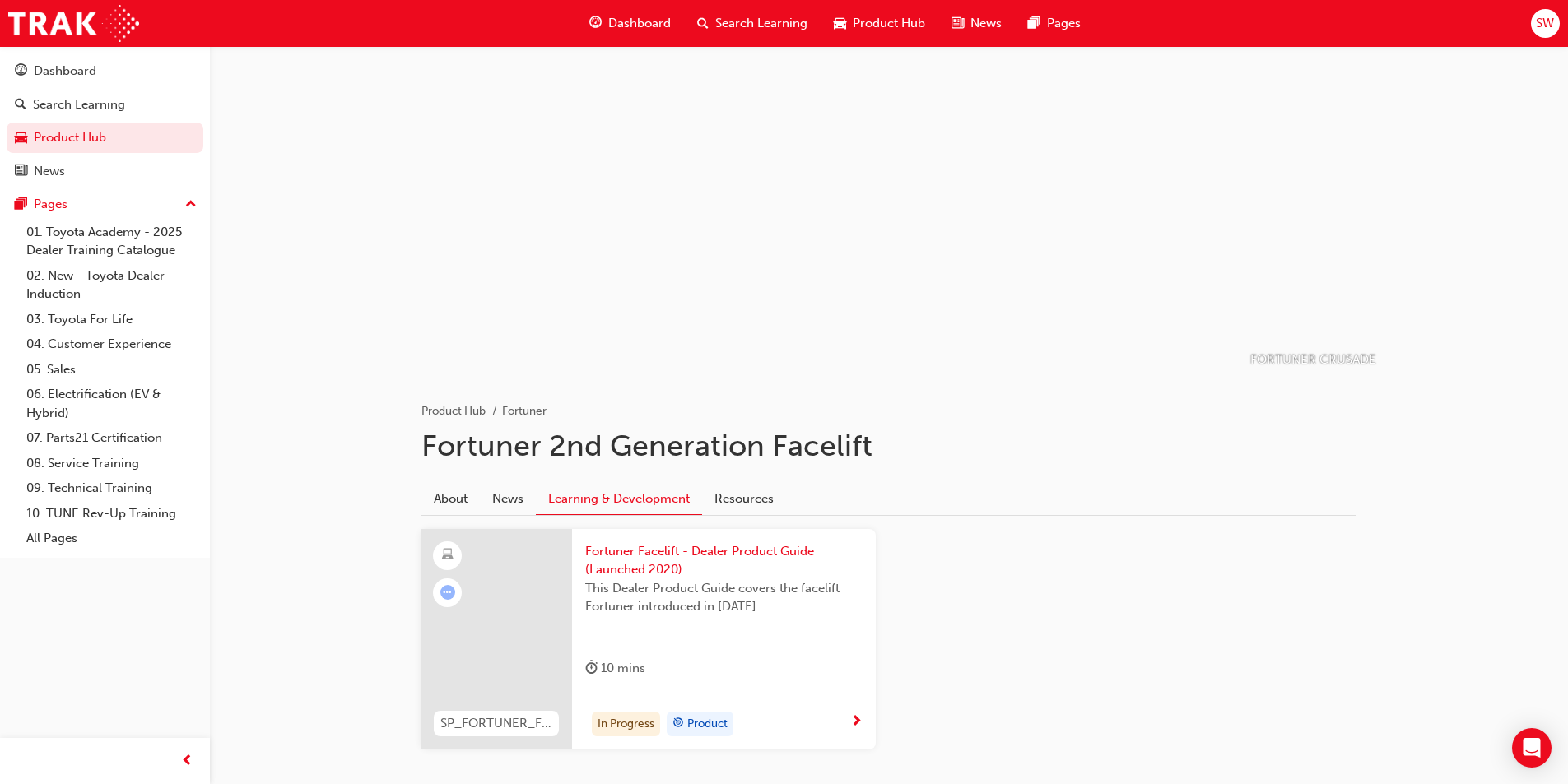
click at [737, 710] on div "In Progress Product" at bounding box center [724, 724] width 303 height 51
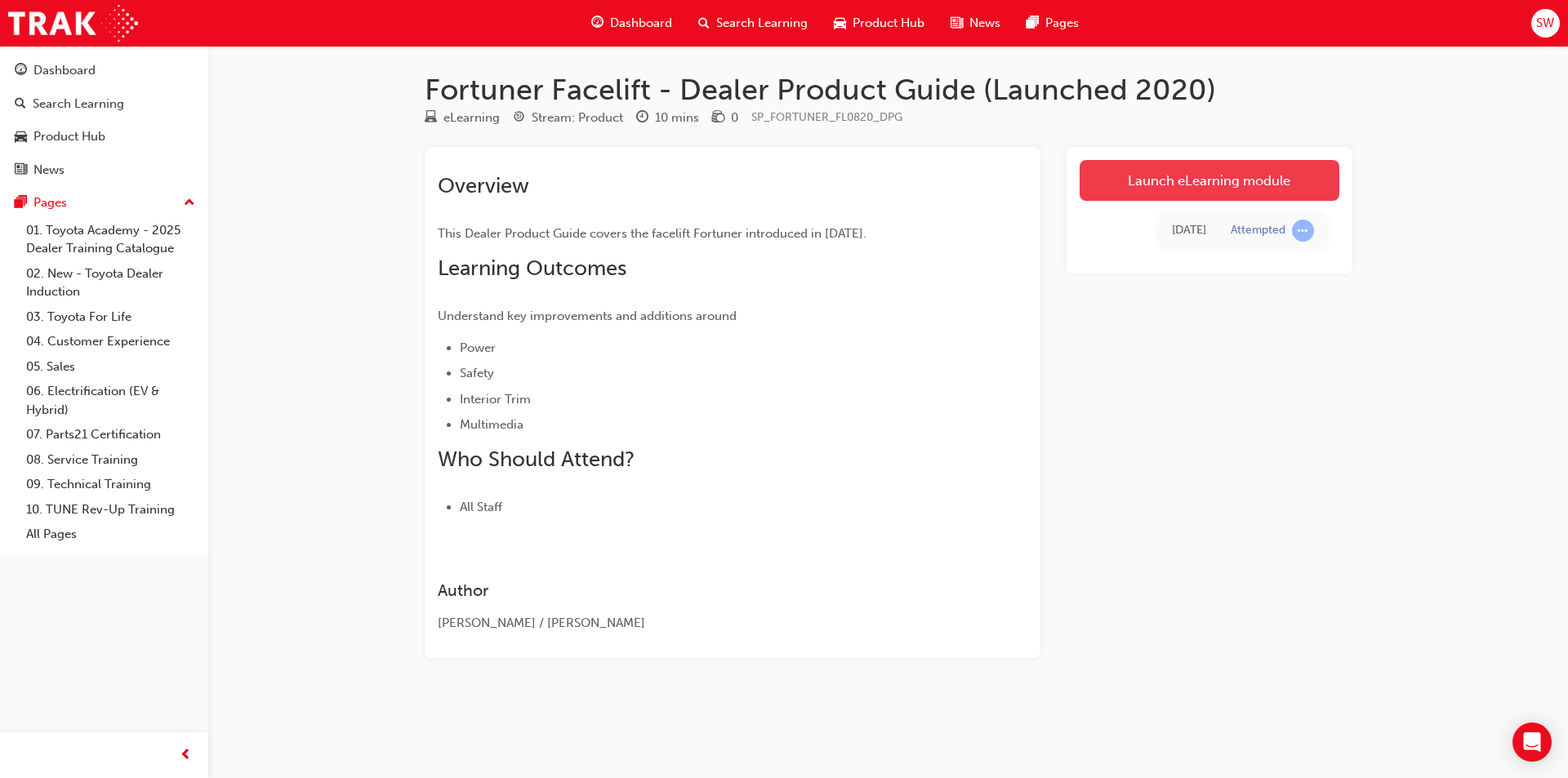
click at [1145, 188] on link "Launch eLearning module" at bounding box center [1209, 180] width 260 height 40
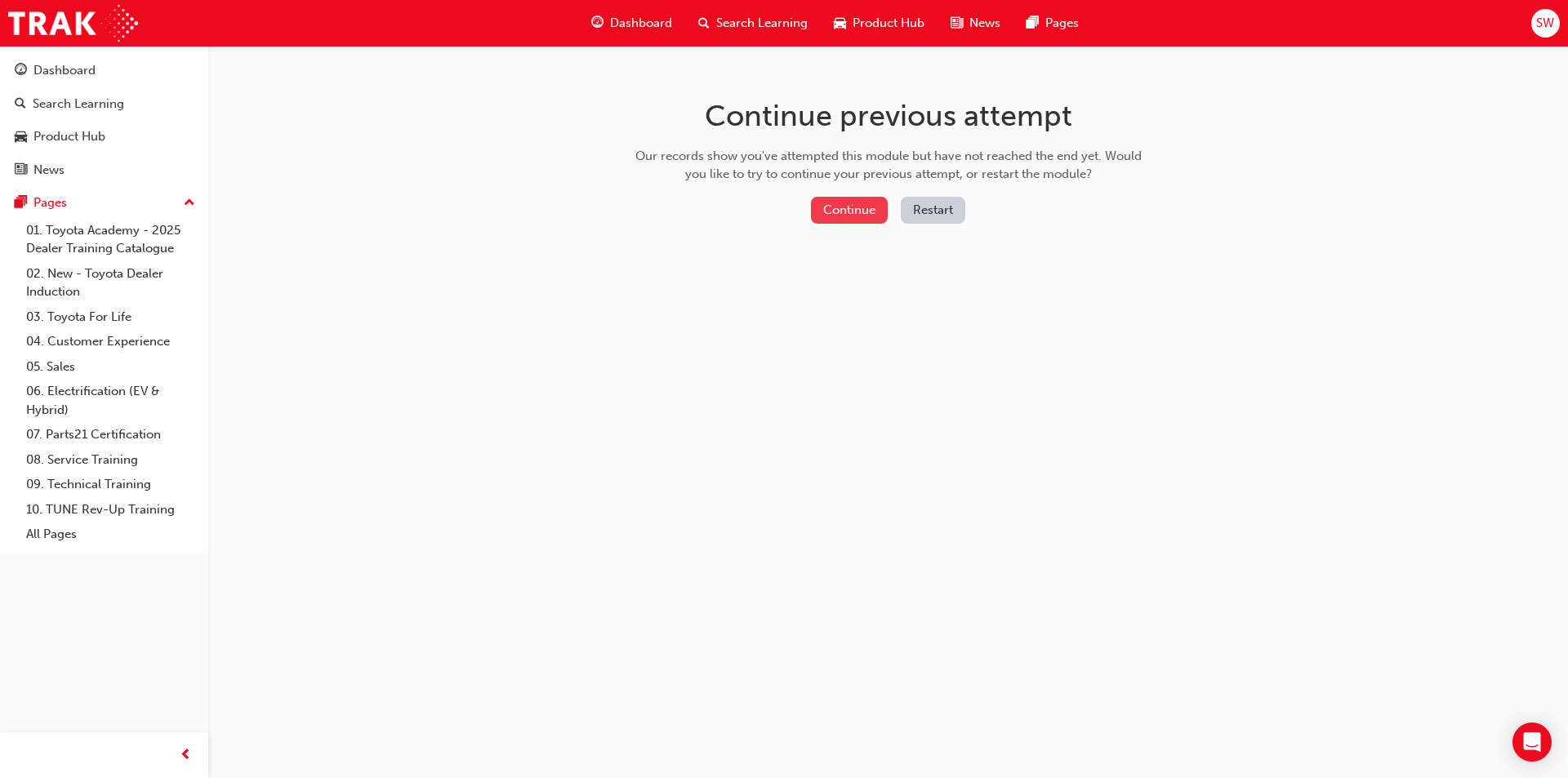
click at [858, 207] on button "Continue" at bounding box center [849, 210] width 77 height 27
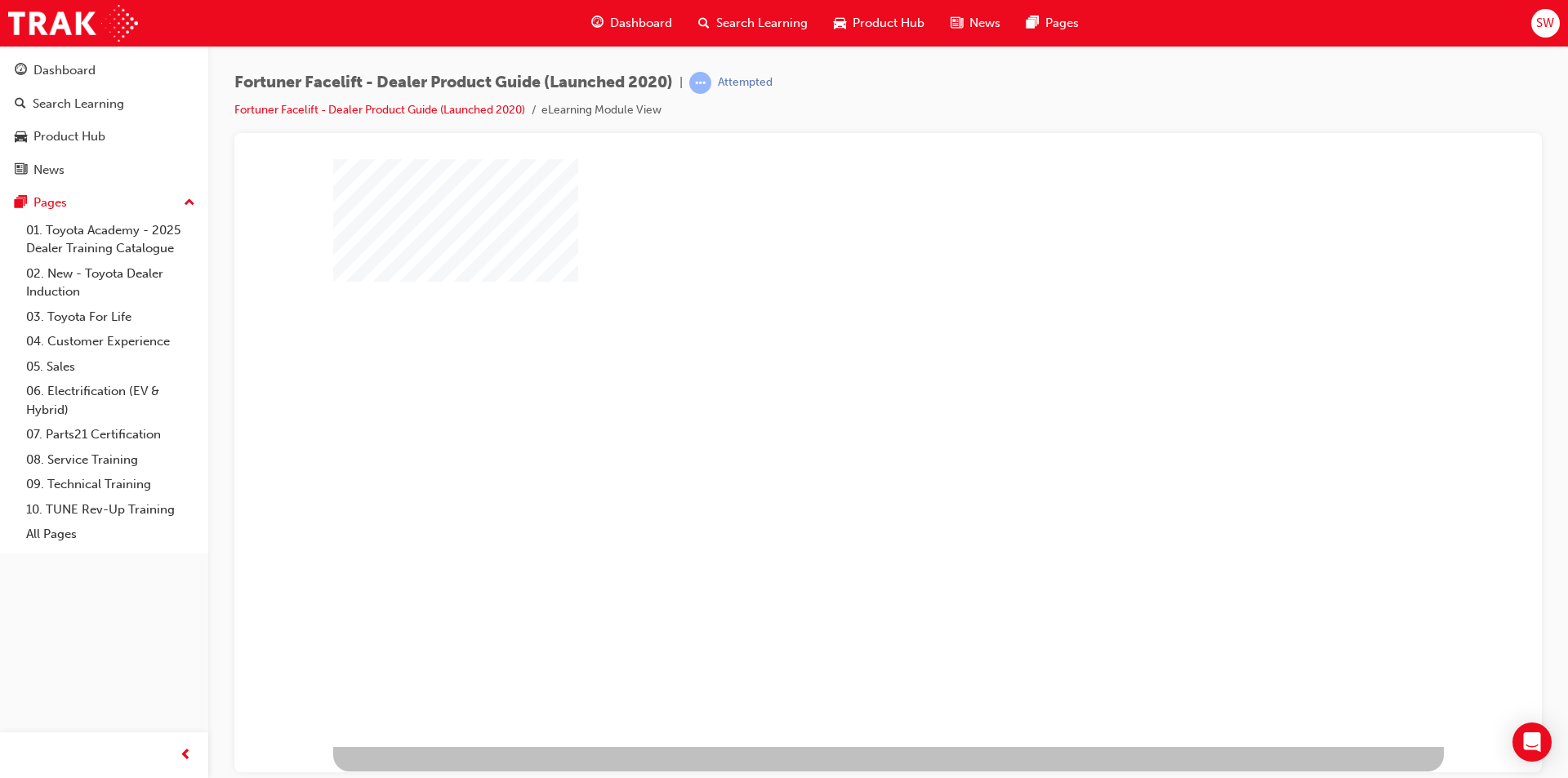
click at [881, 392] on div at bounding box center [888, 452] width 1111 height 588
click at [856, 504] on div at bounding box center [888, 452] width 1111 height 588
click at [841, 405] on div "play" at bounding box center [841, 405] width 0 height 0
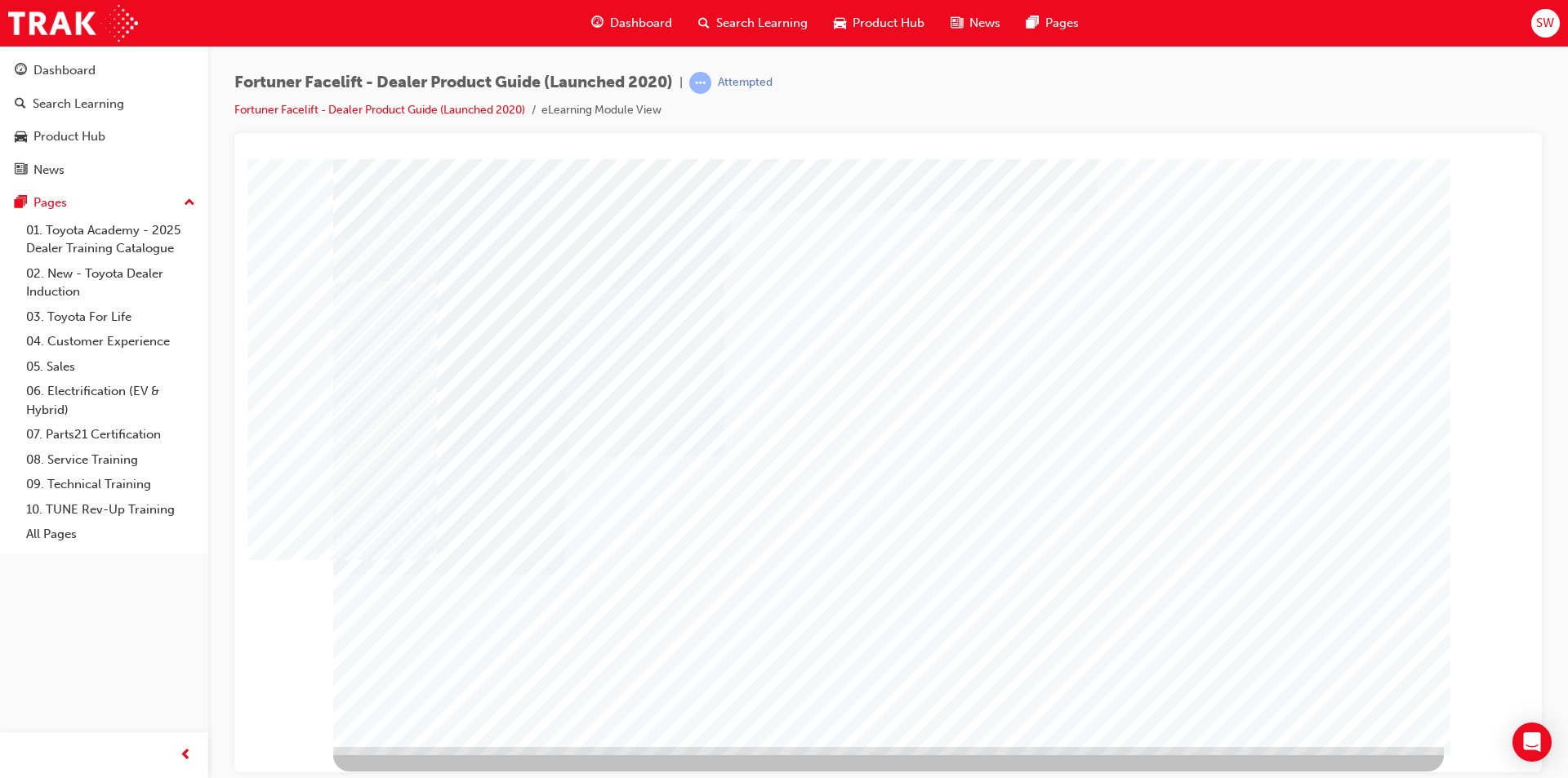
drag, startPoint x: 1348, startPoint y: 716, endPoint x: 1326, endPoint y: 705, distance: 24.6
